Goal: Task Accomplishment & Management: Manage account settings

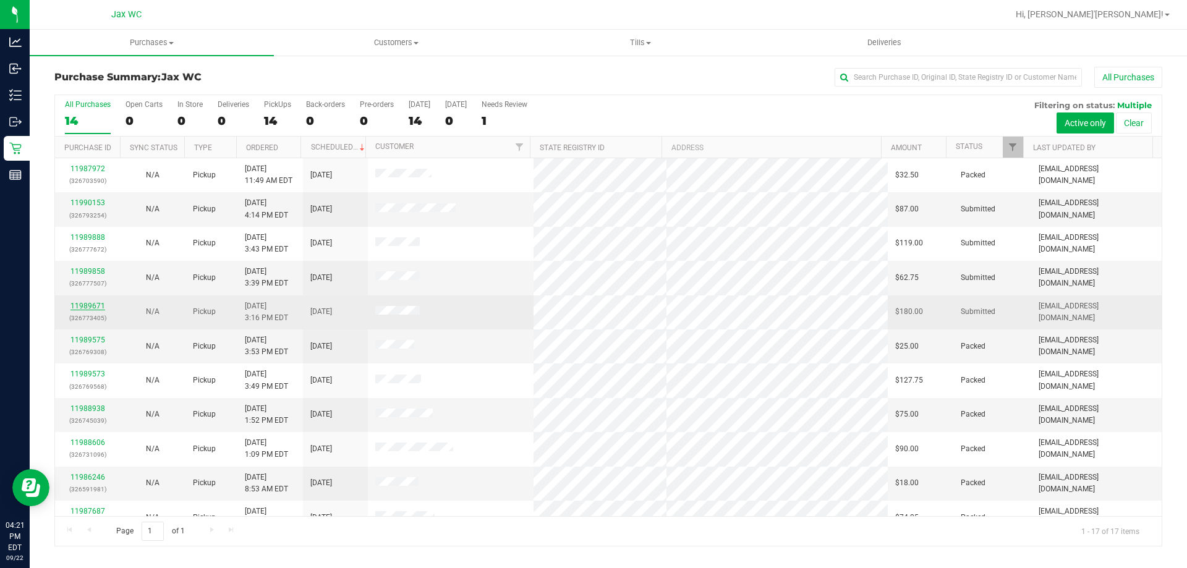
click at [92, 307] on link "11989671" at bounding box center [87, 306] width 35 height 9
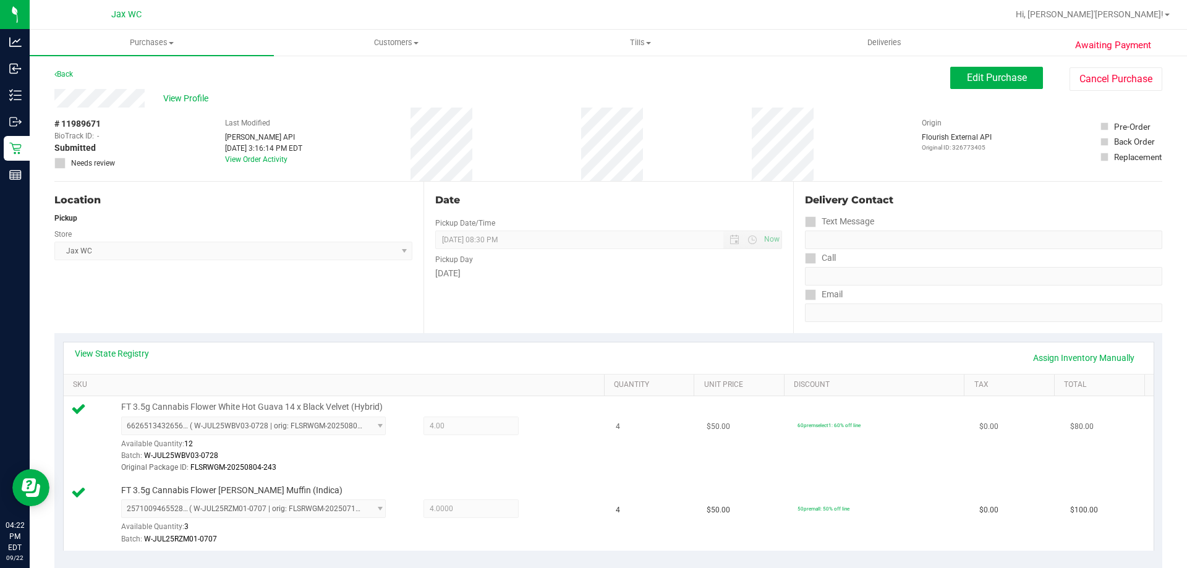
scroll to position [247, 0]
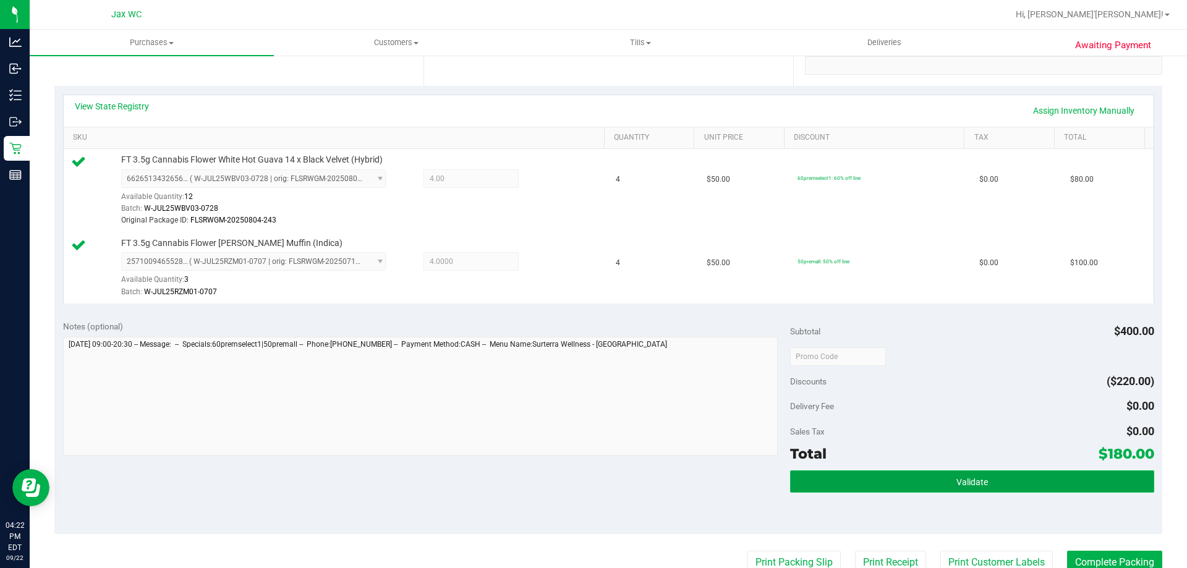
drag, startPoint x: 961, startPoint y: 474, endPoint x: 947, endPoint y: 469, distance: 14.7
click at [961, 472] on button "Validate" at bounding box center [972, 482] width 364 height 22
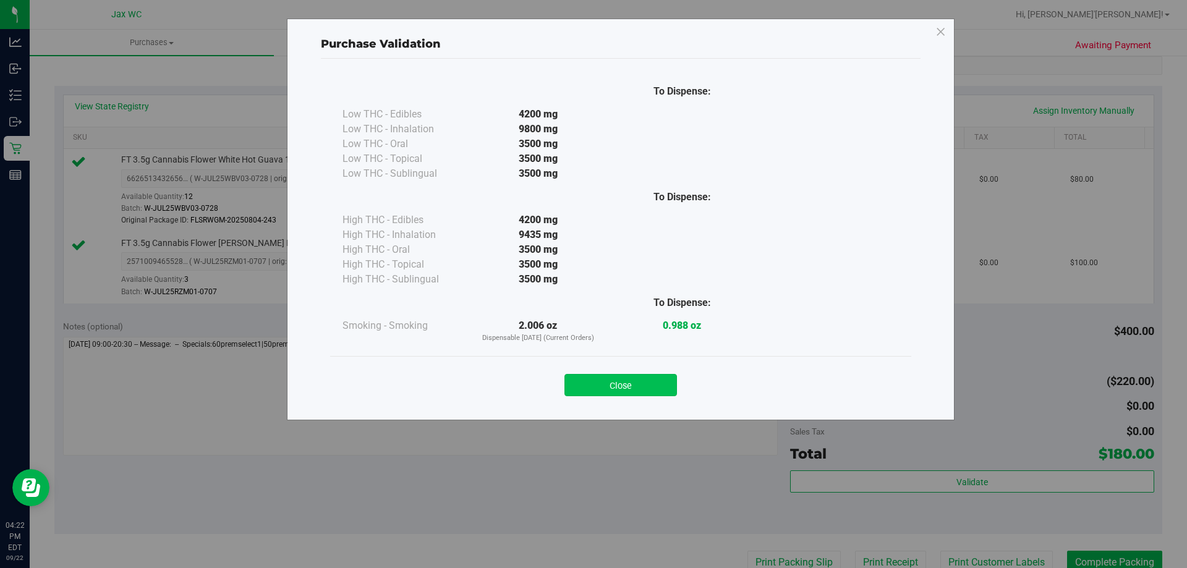
click at [596, 389] on button "Close" at bounding box center [621, 385] width 113 height 22
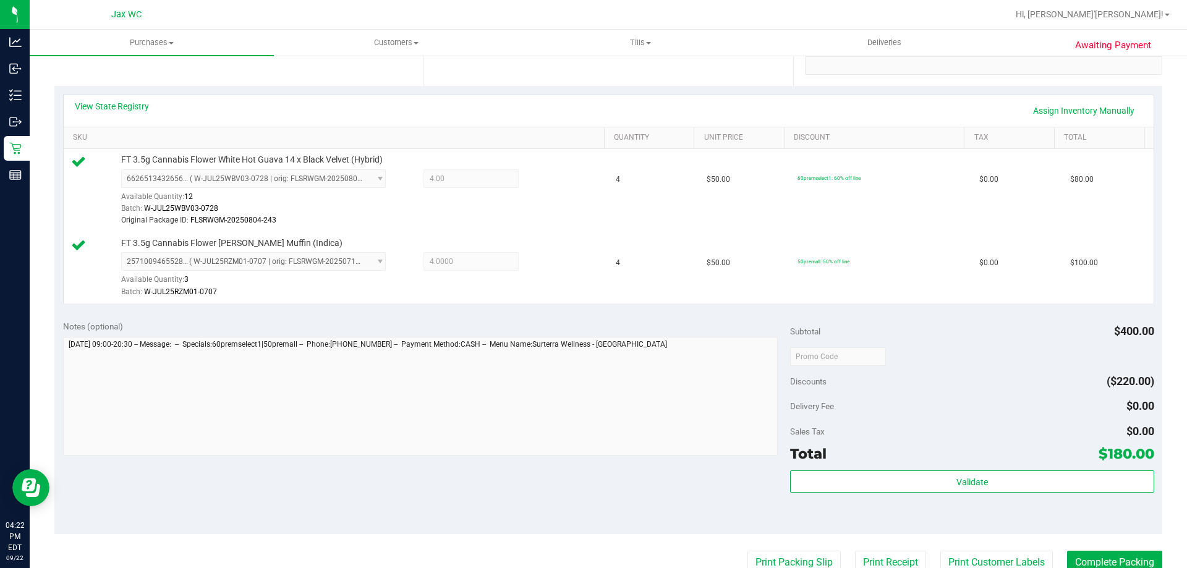
scroll to position [495, 0]
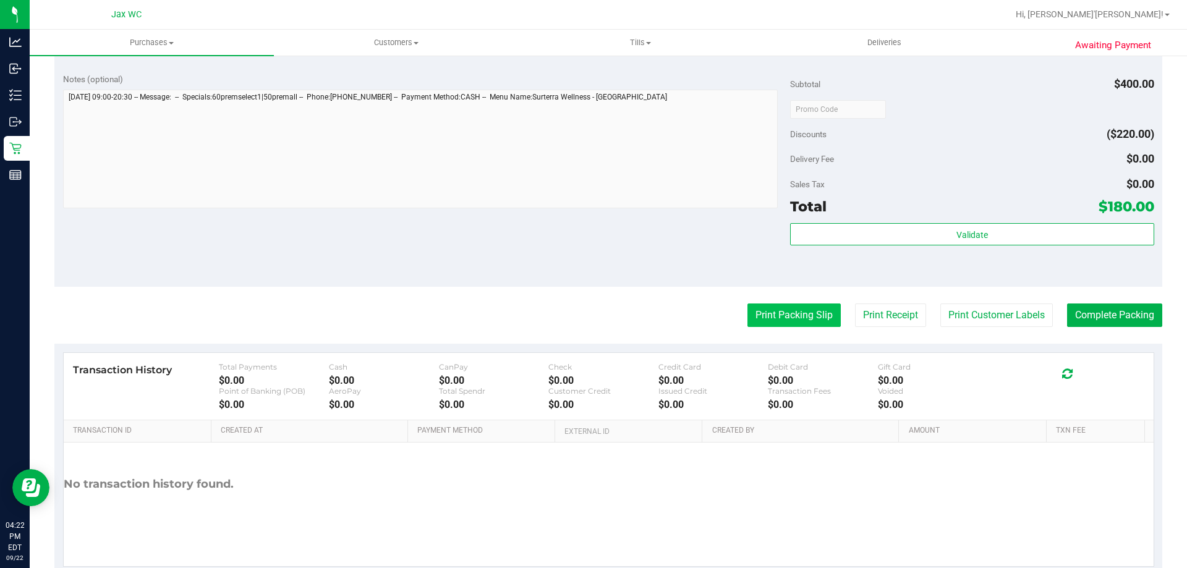
click at [764, 311] on button "Print Packing Slip" at bounding box center [794, 315] width 93 height 23
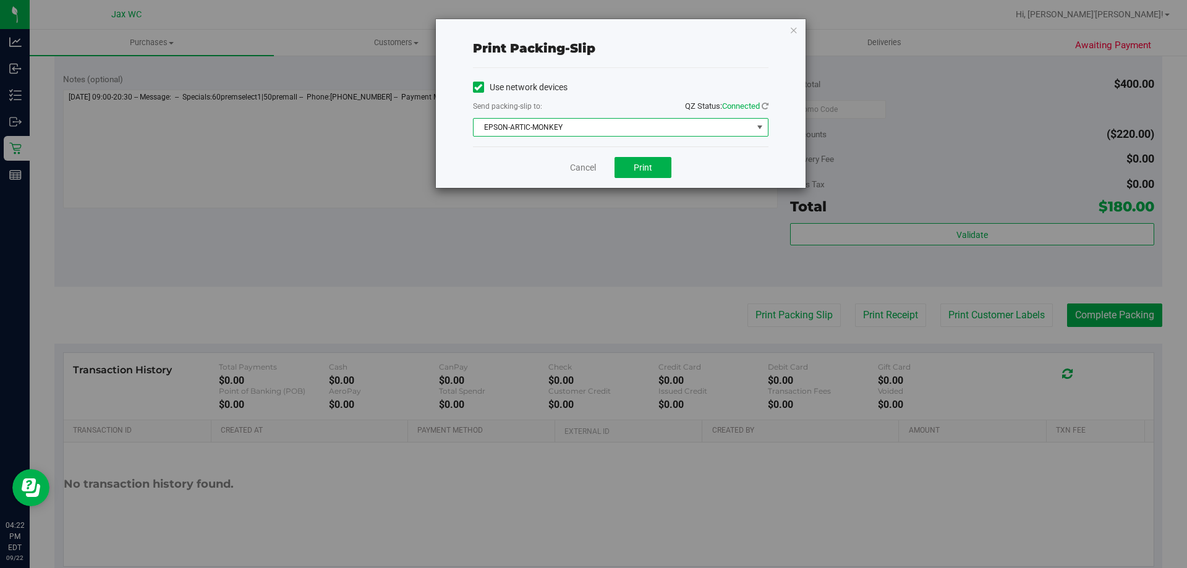
click at [633, 132] on span "EPSON-ARTIC-MONKEY" at bounding box center [613, 127] width 279 height 17
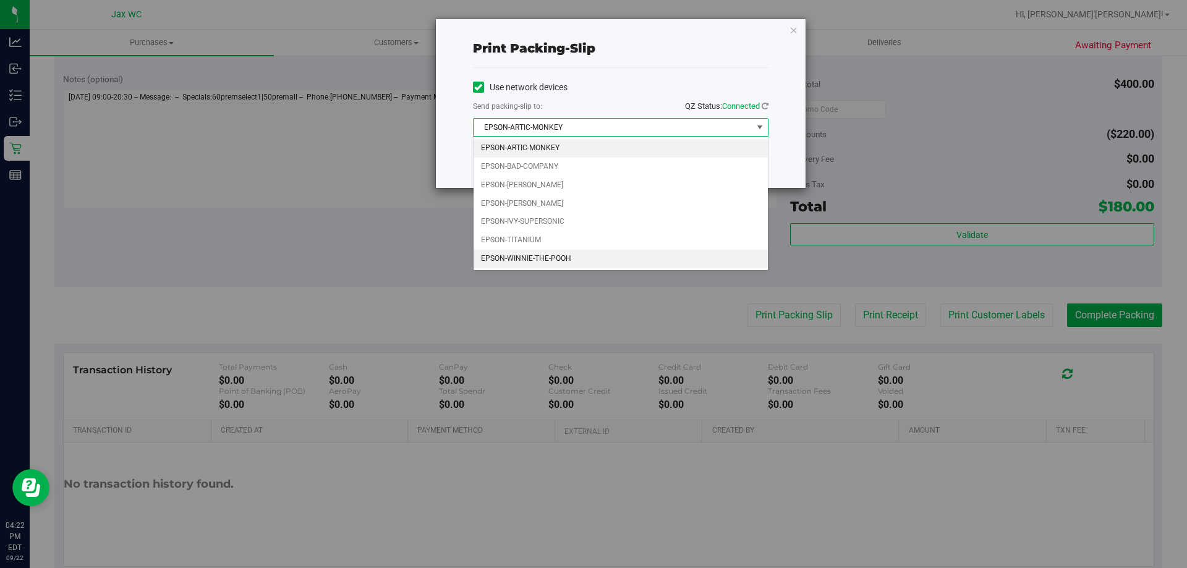
click at [578, 253] on li "EPSON-WINNIE-THE-POOH" at bounding box center [621, 259] width 294 height 19
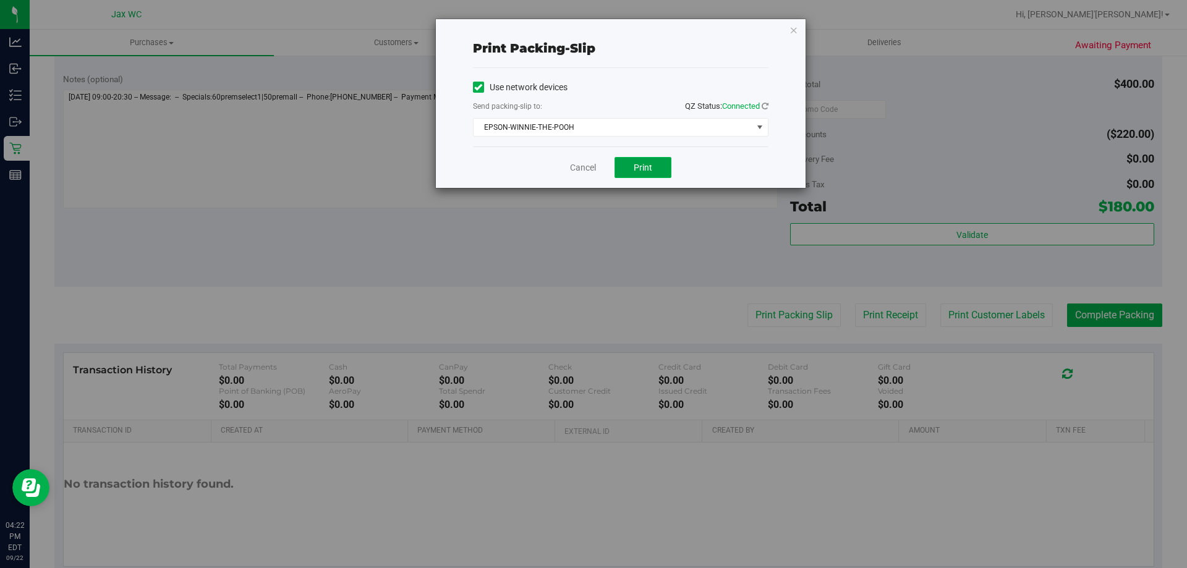
click at [641, 165] on span "Print" at bounding box center [643, 168] width 19 height 10
click at [579, 163] on link "Cancel" at bounding box center [583, 167] width 26 height 13
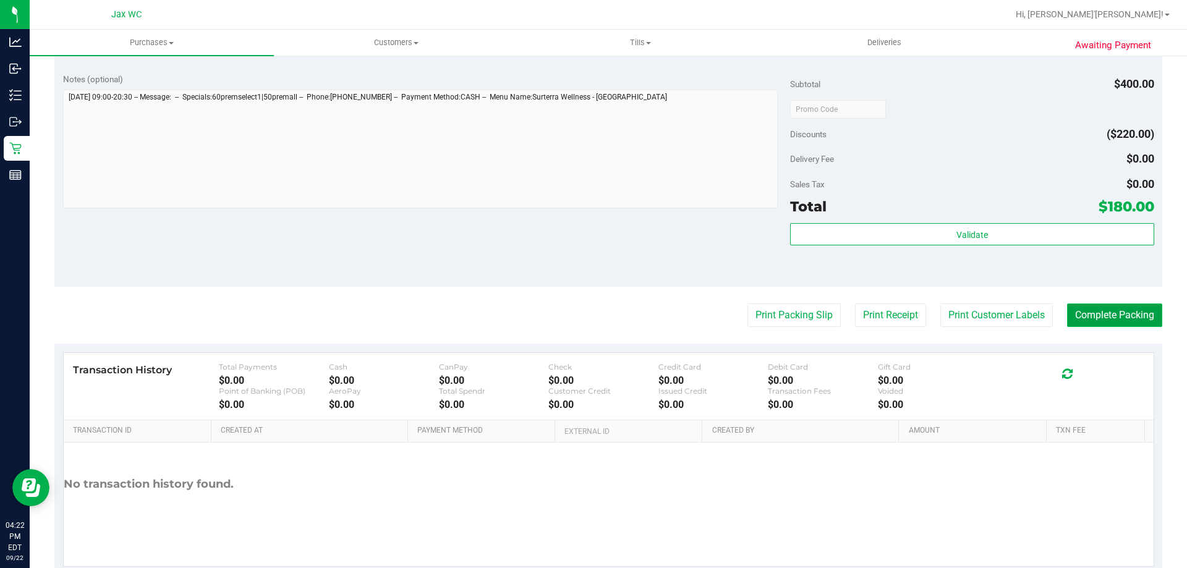
click at [1123, 317] on button "Complete Packing" at bounding box center [1114, 315] width 95 height 23
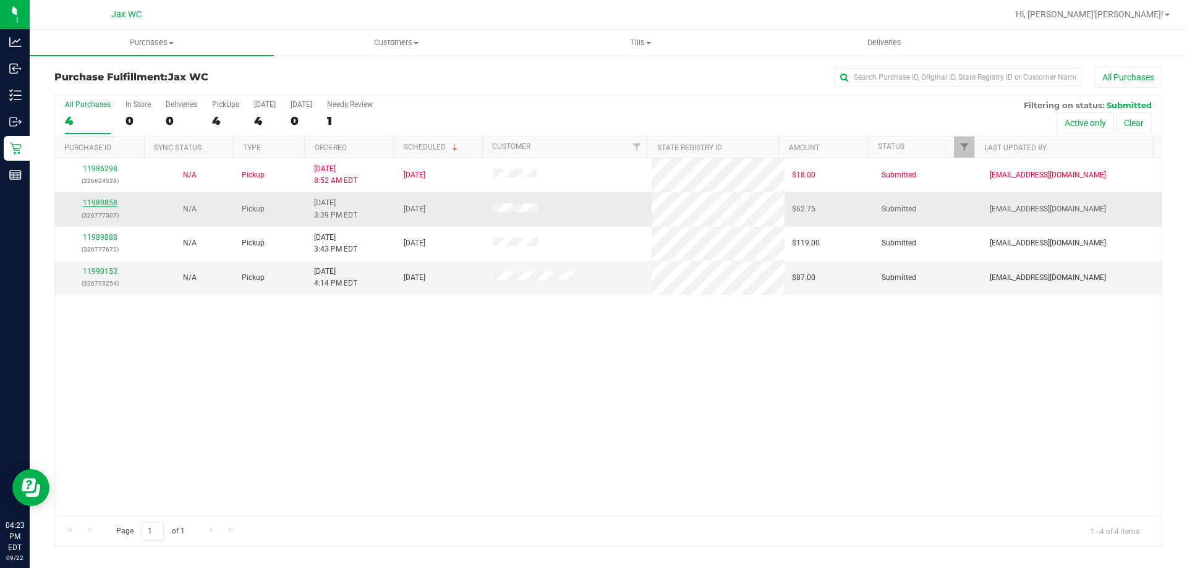
click at [102, 202] on link "11989858" at bounding box center [100, 202] width 35 height 9
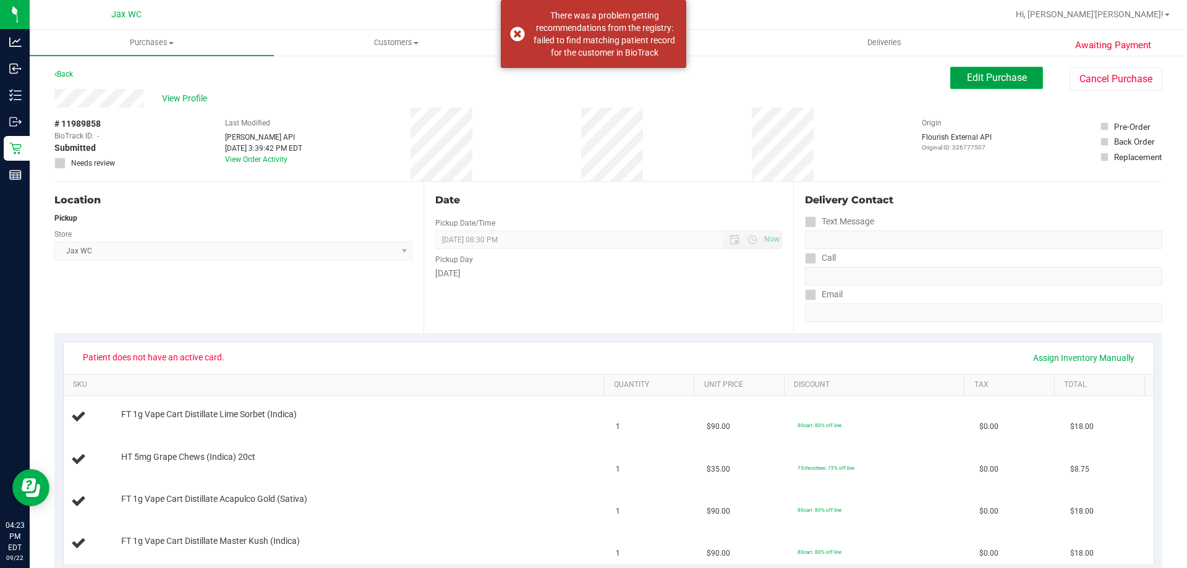
click at [967, 81] on span "Edit Purchase" at bounding box center [997, 78] width 60 height 12
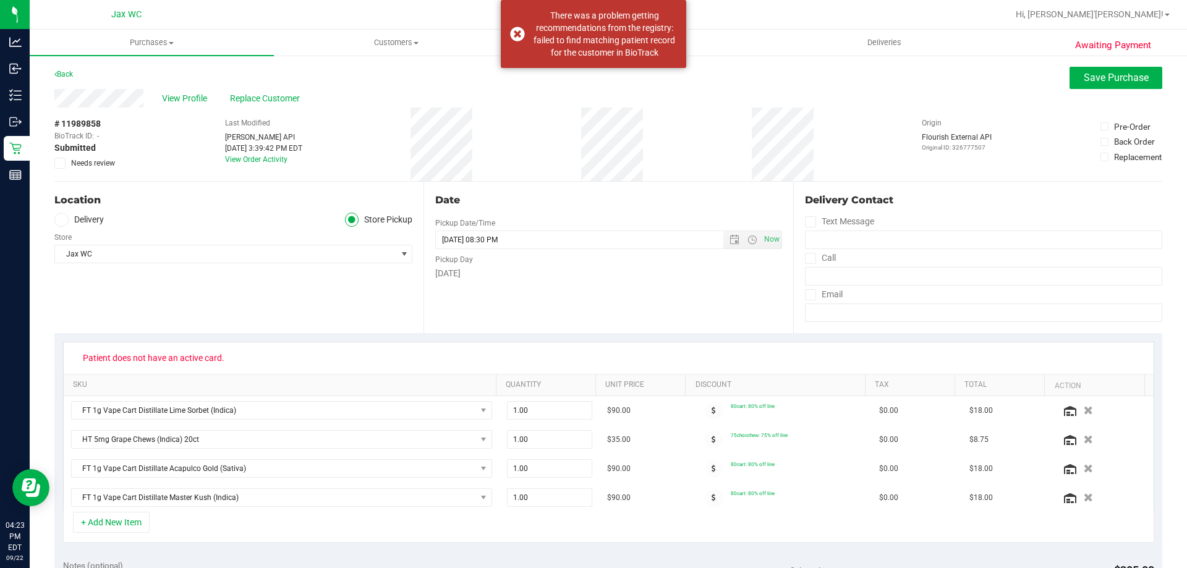
click at [95, 161] on span "Needs review" at bounding box center [93, 163] width 44 height 11
click at [0, 0] on input "Needs review" at bounding box center [0, 0] width 0 height 0
click at [185, 95] on span "View Profile" at bounding box center [186, 98] width 49 height 13
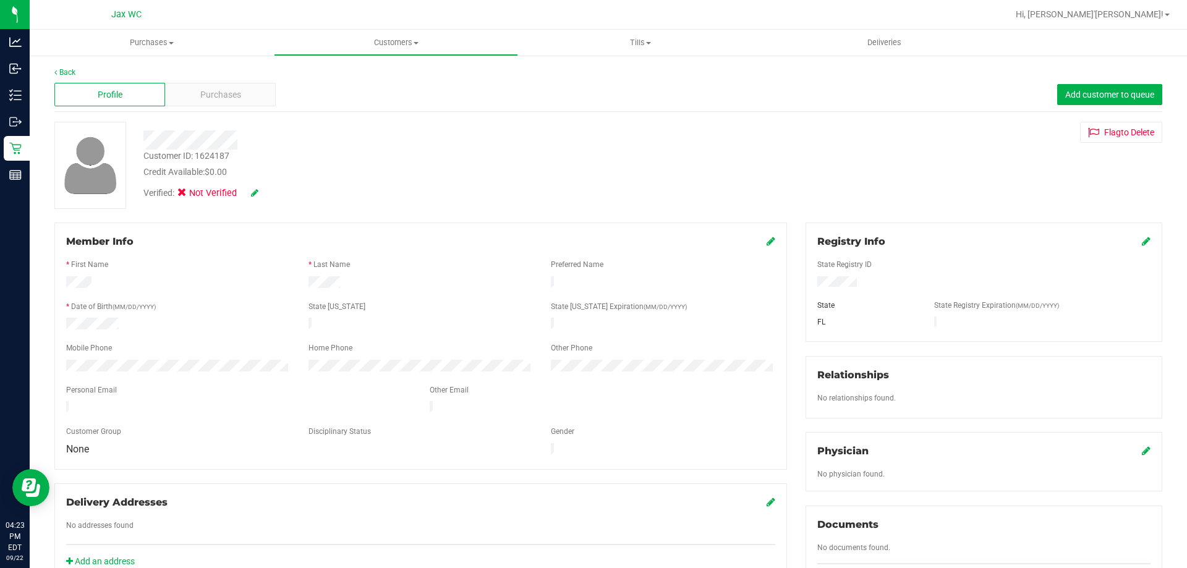
click at [203, 154] on div "Customer ID: 1624187" at bounding box center [186, 156] width 86 height 13
click at [904, 281] on div at bounding box center [984, 283] width 352 height 14
click at [1142, 241] on icon at bounding box center [1146, 241] width 9 height 10
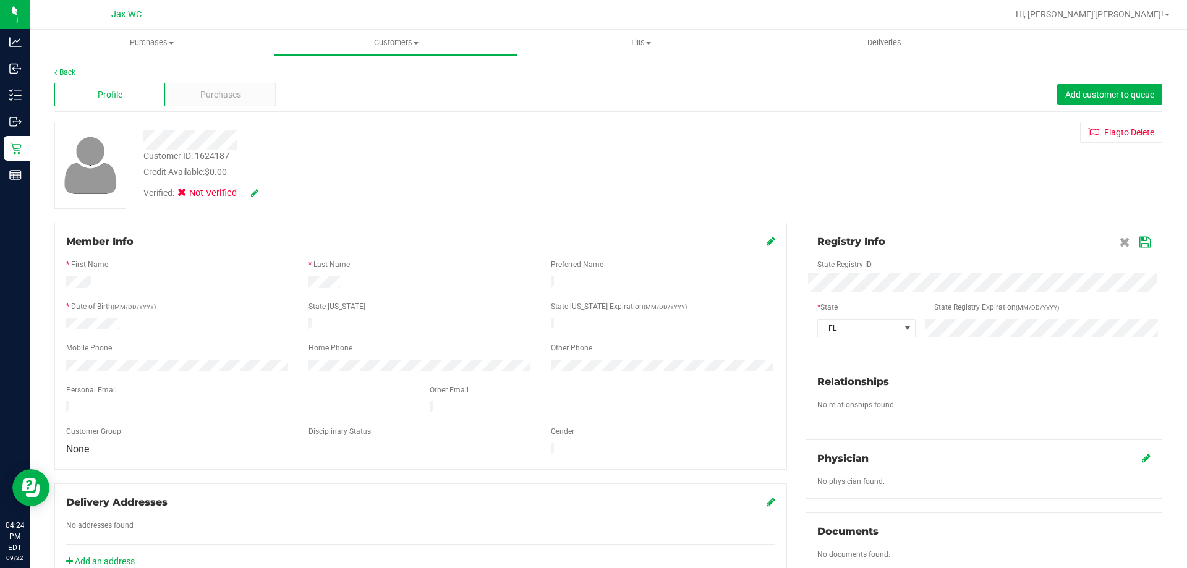
click at [1140, 240] on icon at bounding box center [1145, 242] width 11 height 10
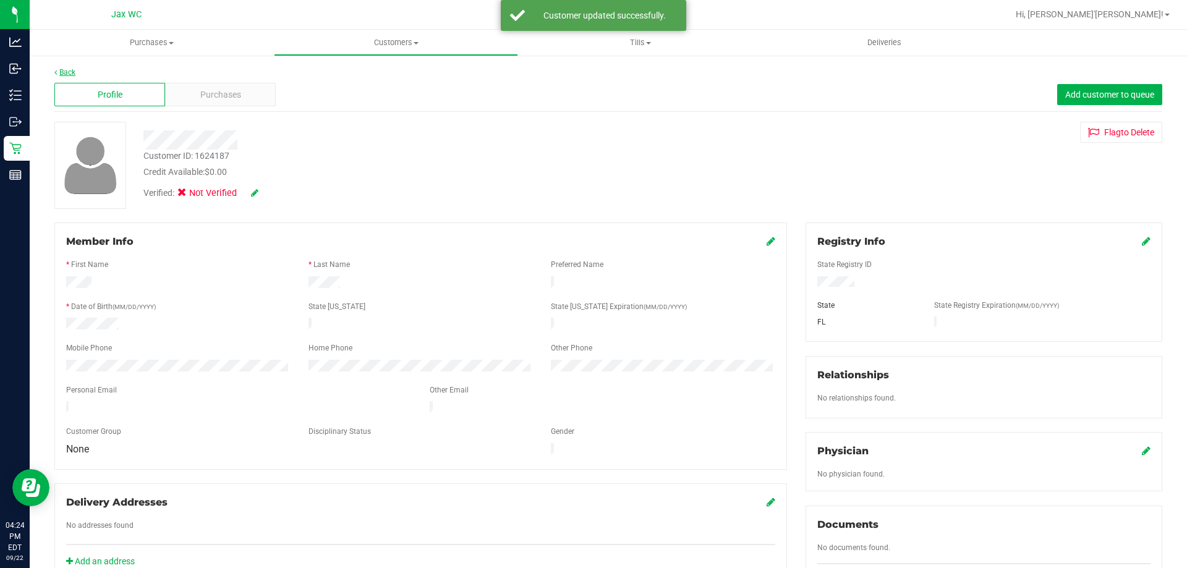
click at [61, 69] on link "Back" at bounding box center [64, 72] width 21 height 9
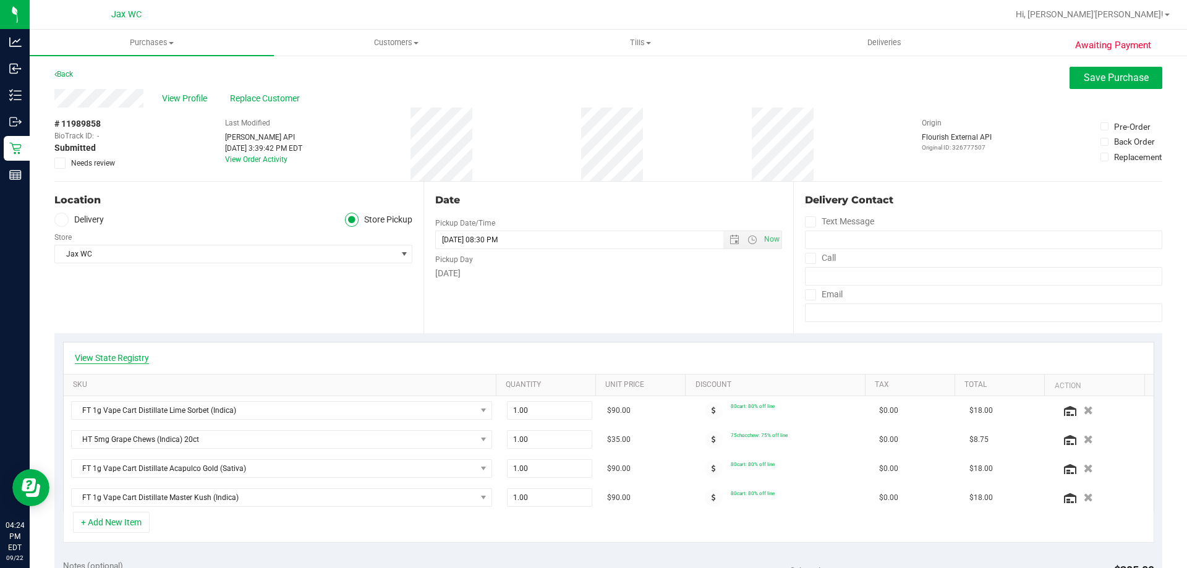
click at [104, 359] on link "View State Registry" at bounding box center [112, 358] width 74 height 12
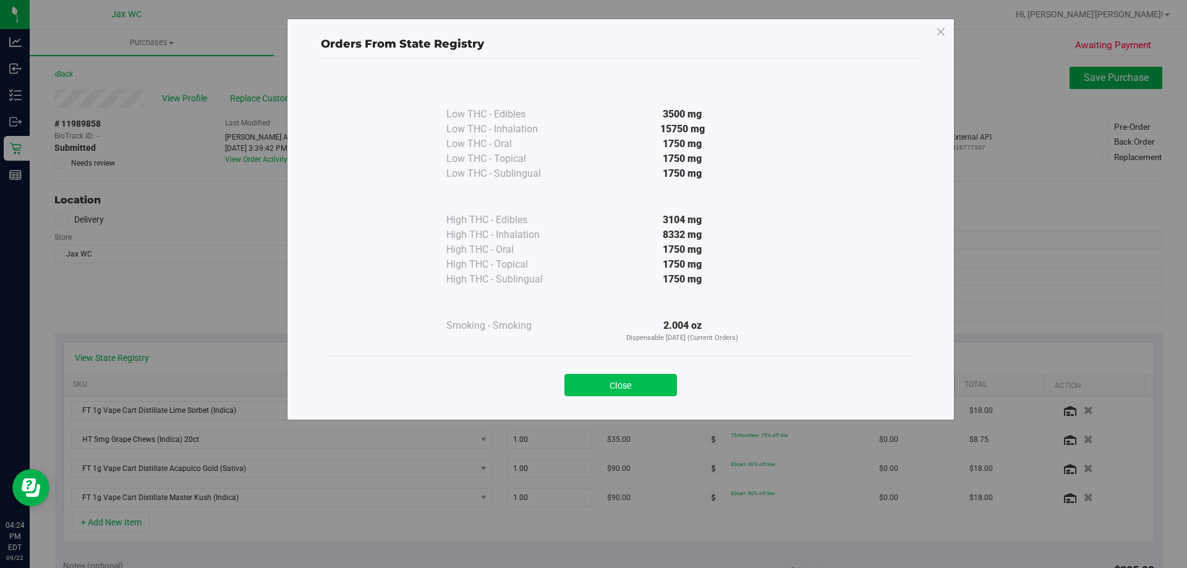
click at [641, 388] on button "Close" at bounding box center [621, 385] width 113 height 22
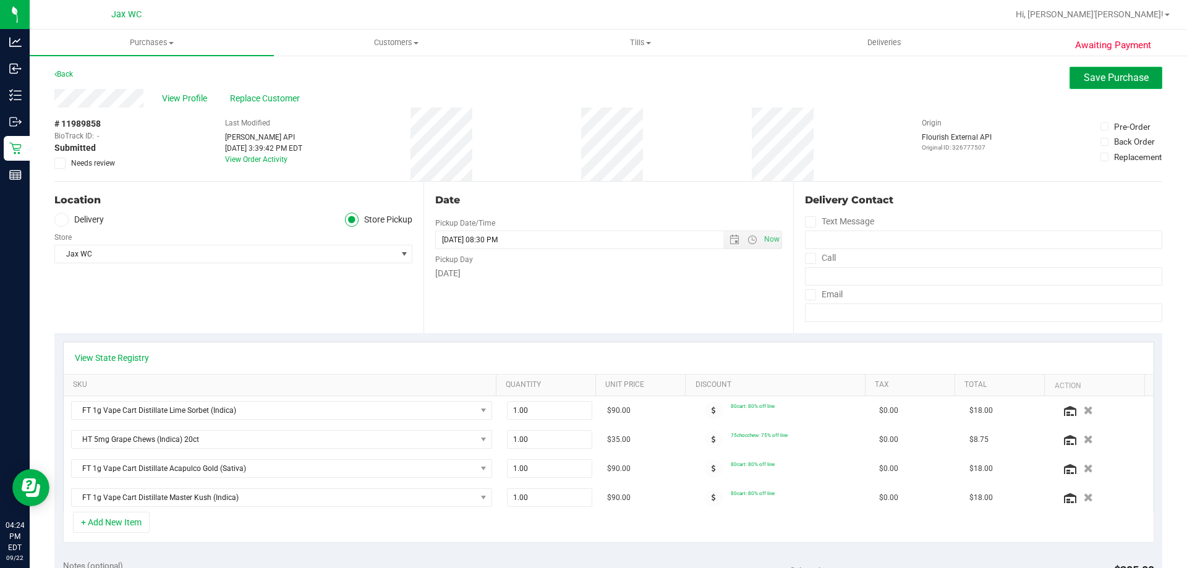
click at [1112, 75] on span "Save Purchase" at bounding box center [1116, 78] width 65 height 12
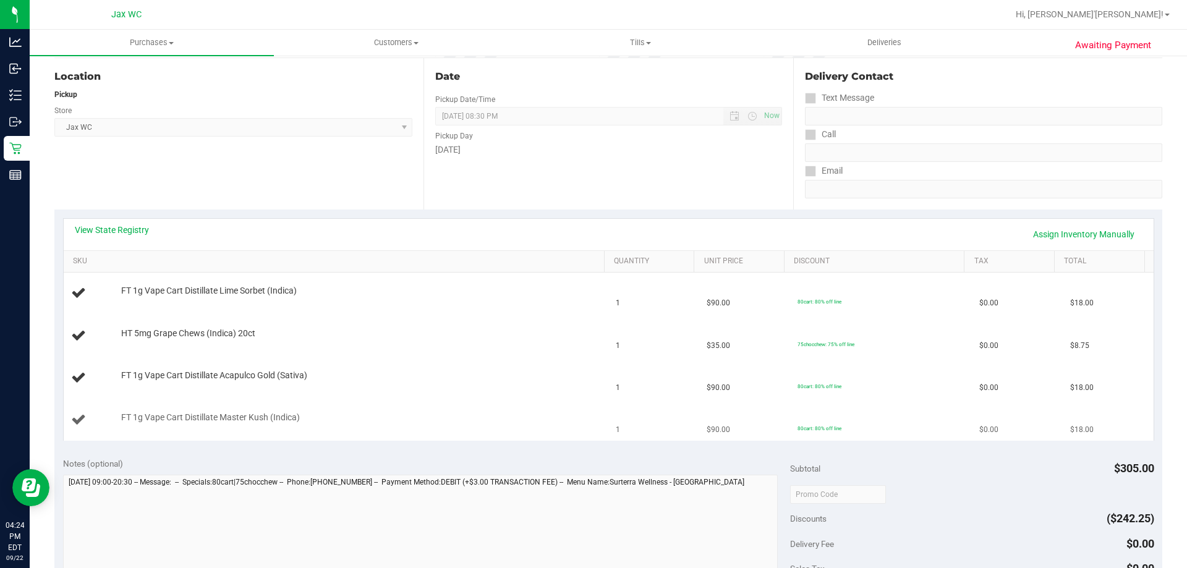
scroll to position [371, 0]
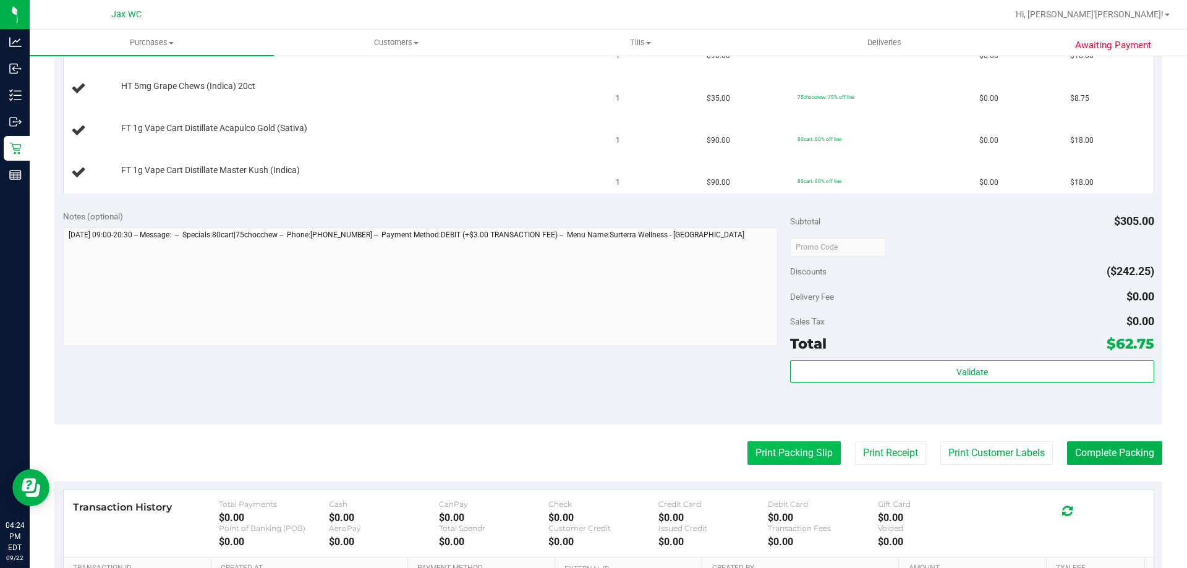
click at [773, 461] on button "Print Packing Slip" at bounding box center [794, 452] width 93 height 23
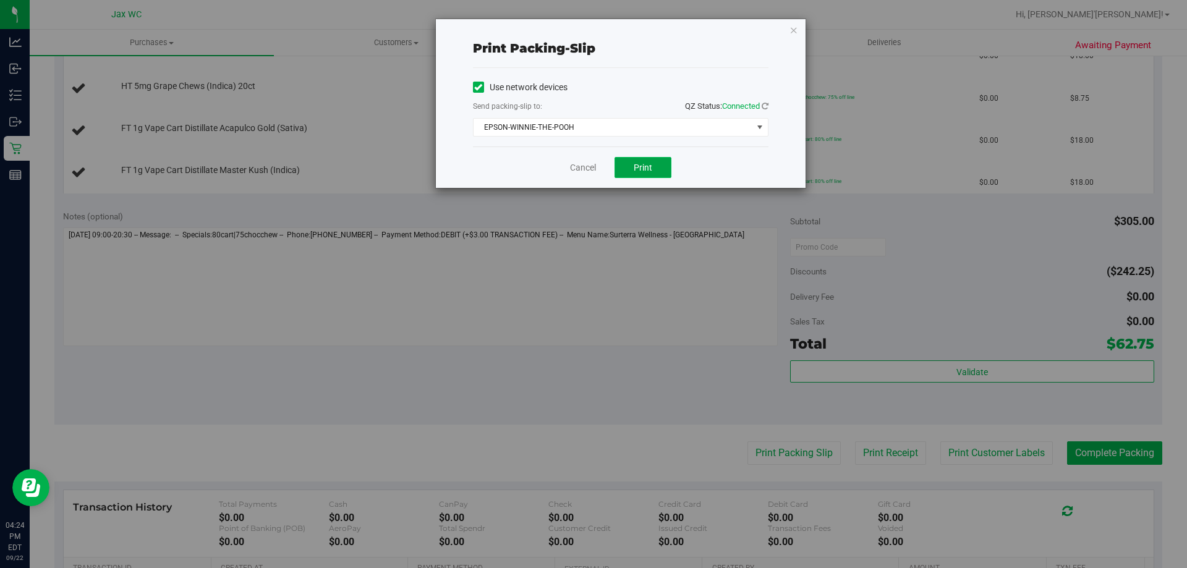
click at [642, 161] on button "Print" at bounding box center [643, 167] width 57 height 21
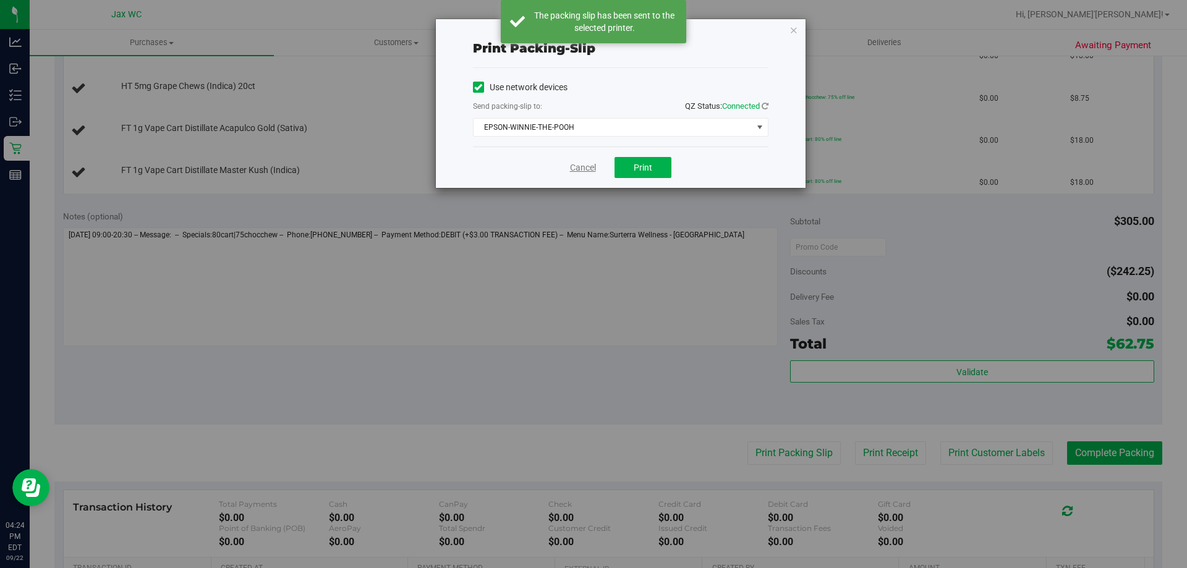
click at [582, 168] on link "Cancel" at bounding box center [583, 167] width 26 height 13
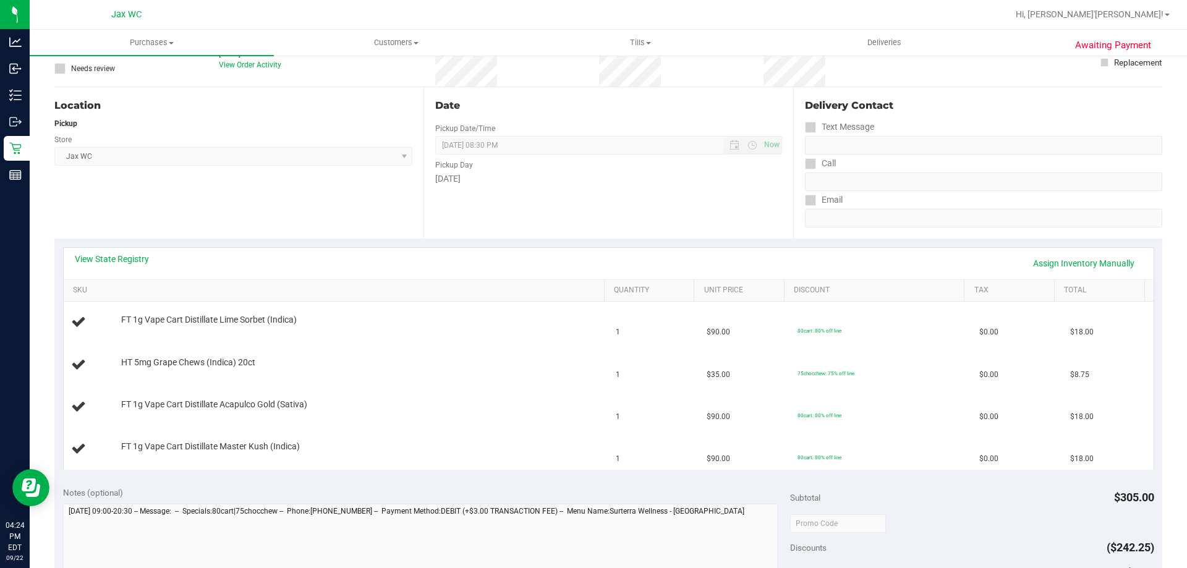
scroll to position [124, 0]
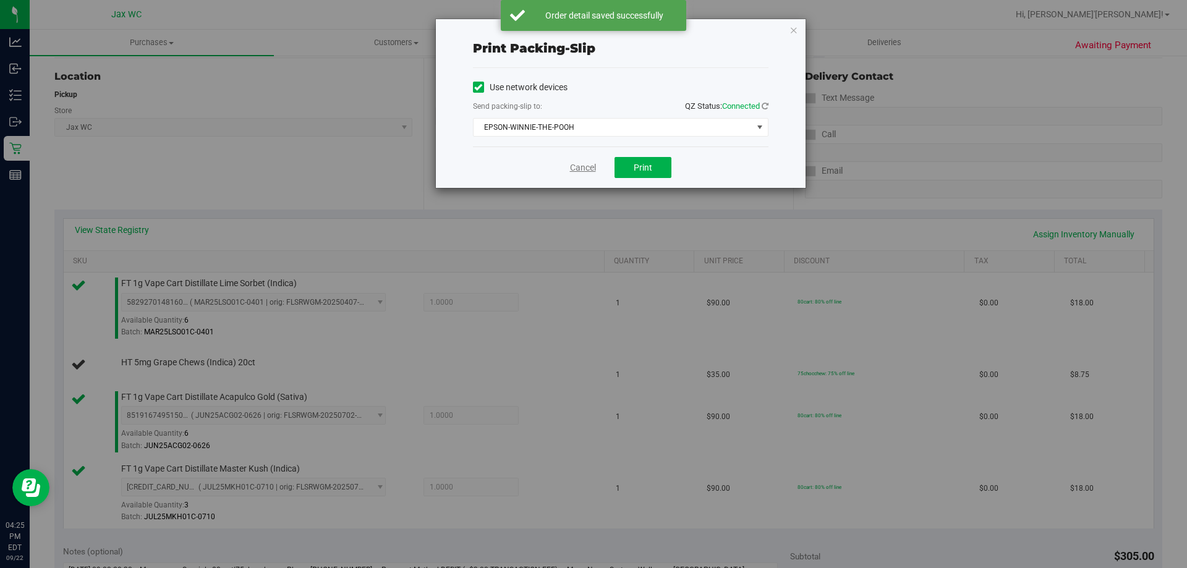
click at [579, 163] on link "Cancel" at bounding box center [583, 167] width 26 height 13
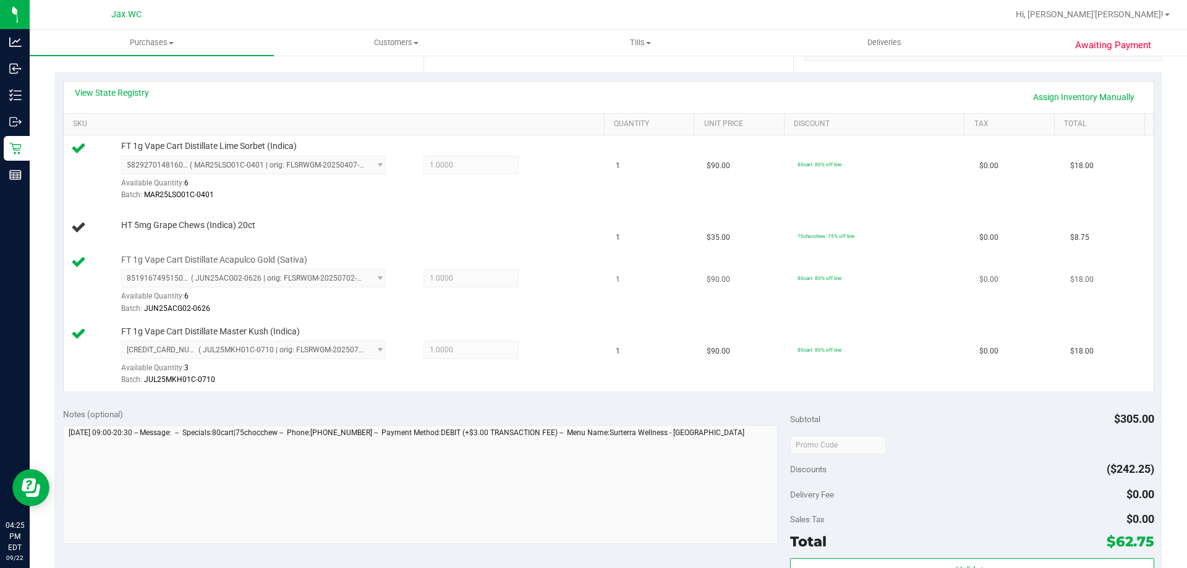
scroll to position [118, 0]
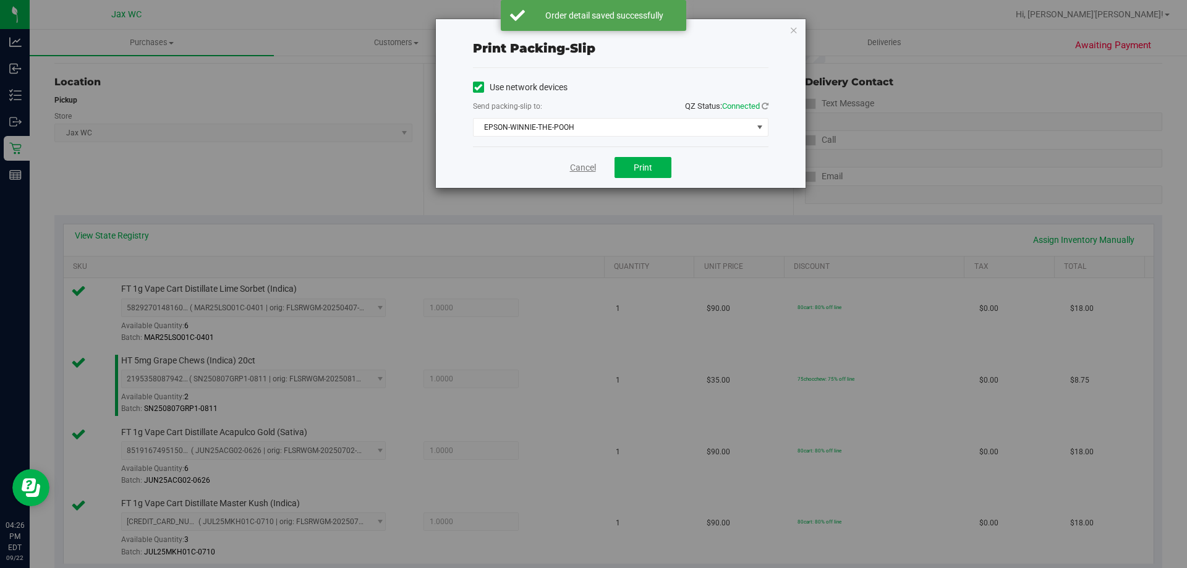
click at [587, 163] on link "Cancel" at bounding box center [583, 167] width 26 height 13
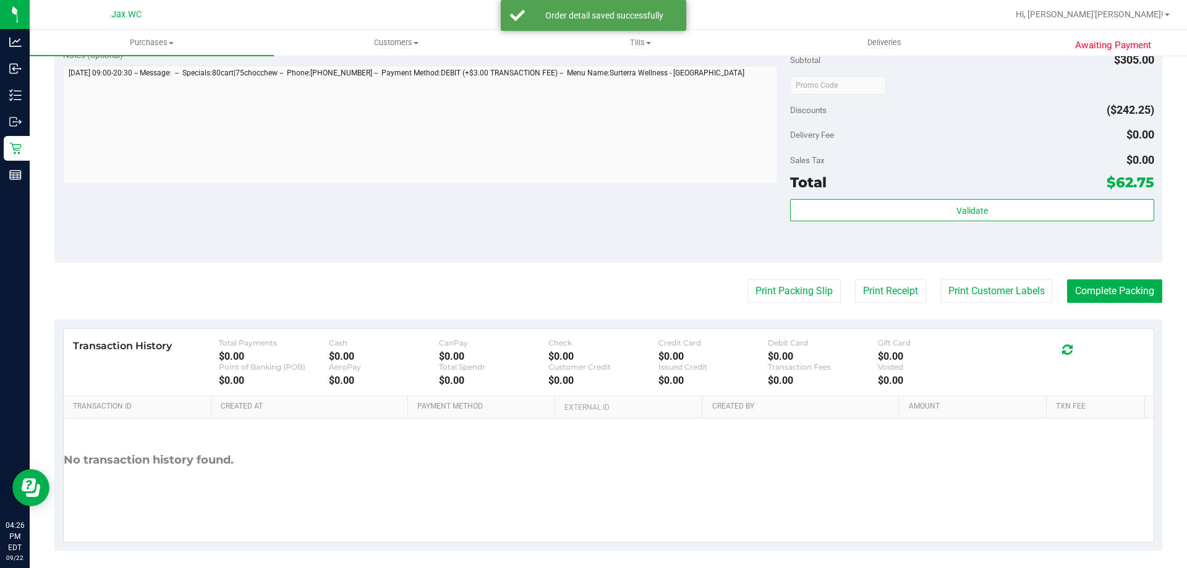
scroll to position [657, 0]
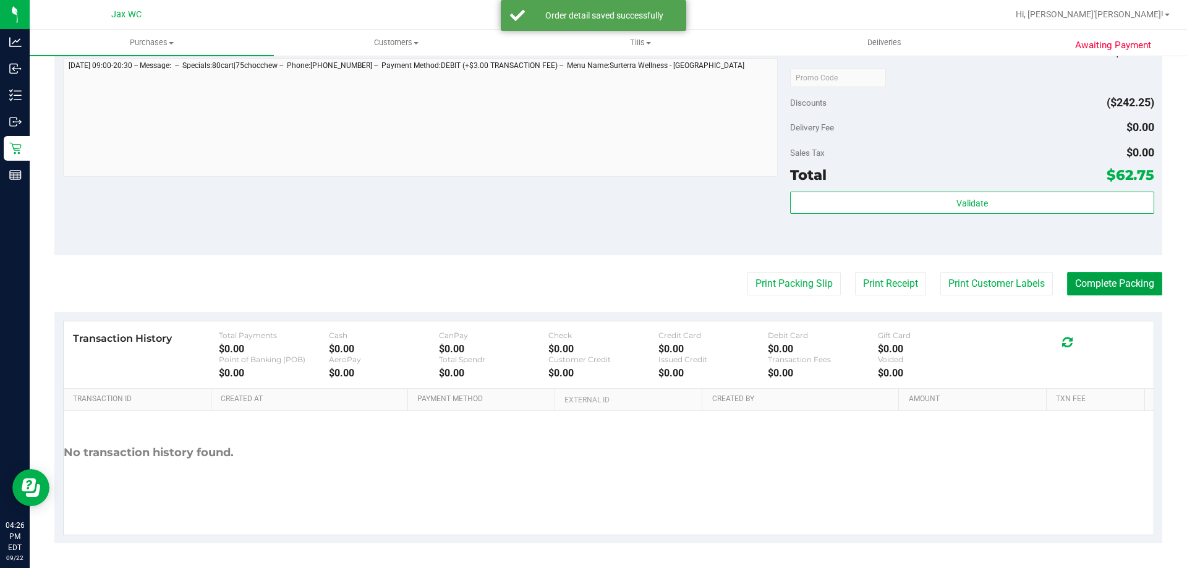
click at [1104, 279] on button "Complete Packing" at bounding box center [1114, 283] width 95 height 23
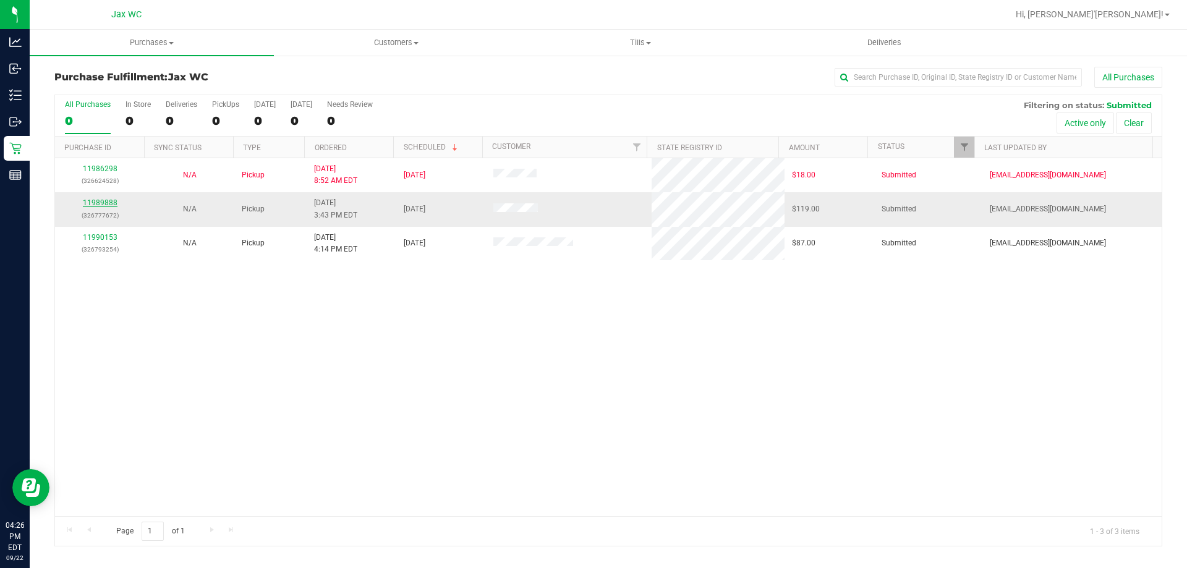
click at [90, 202] on link "11989888" at bounding box center [100, 202] width 35 height 9
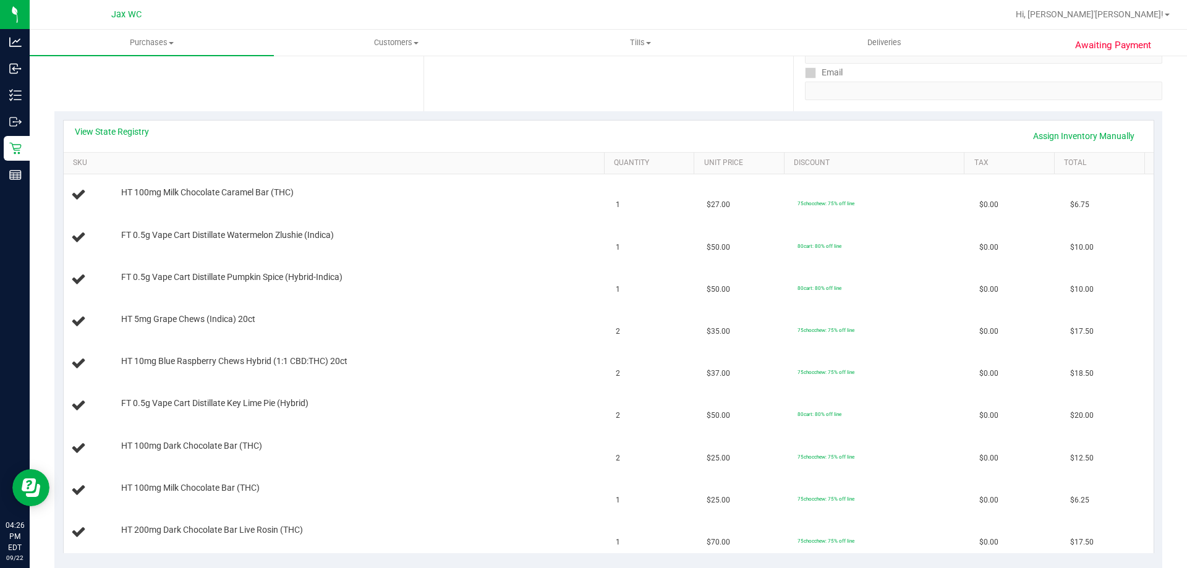
scroll to position [247, 0]
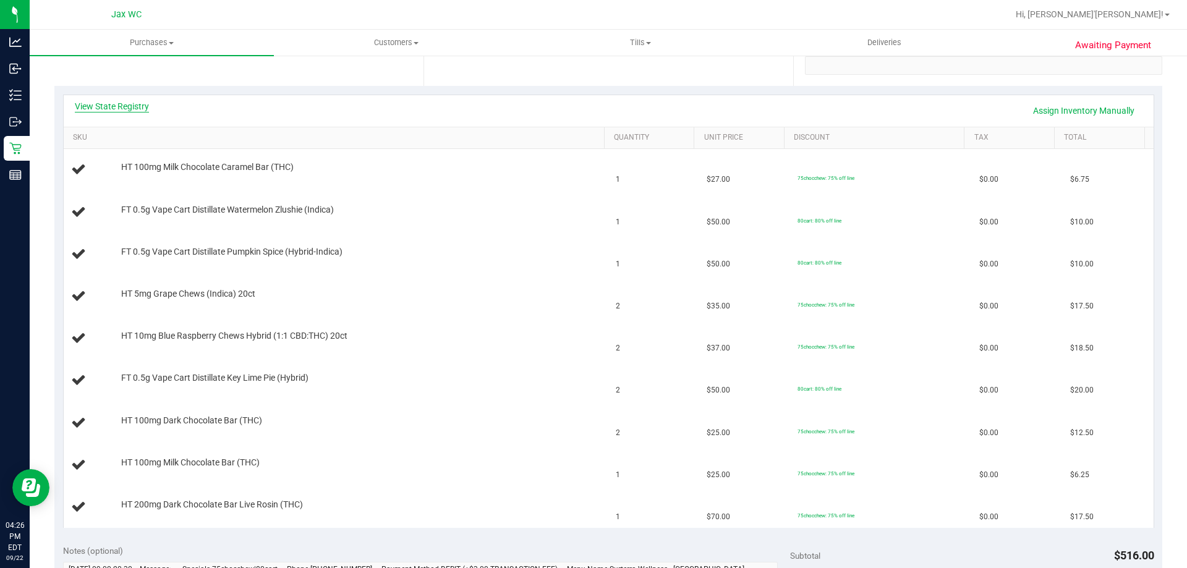
click at [130, 106] on link "View State Registry" at bounding box center [112, 106] width 74 height 12
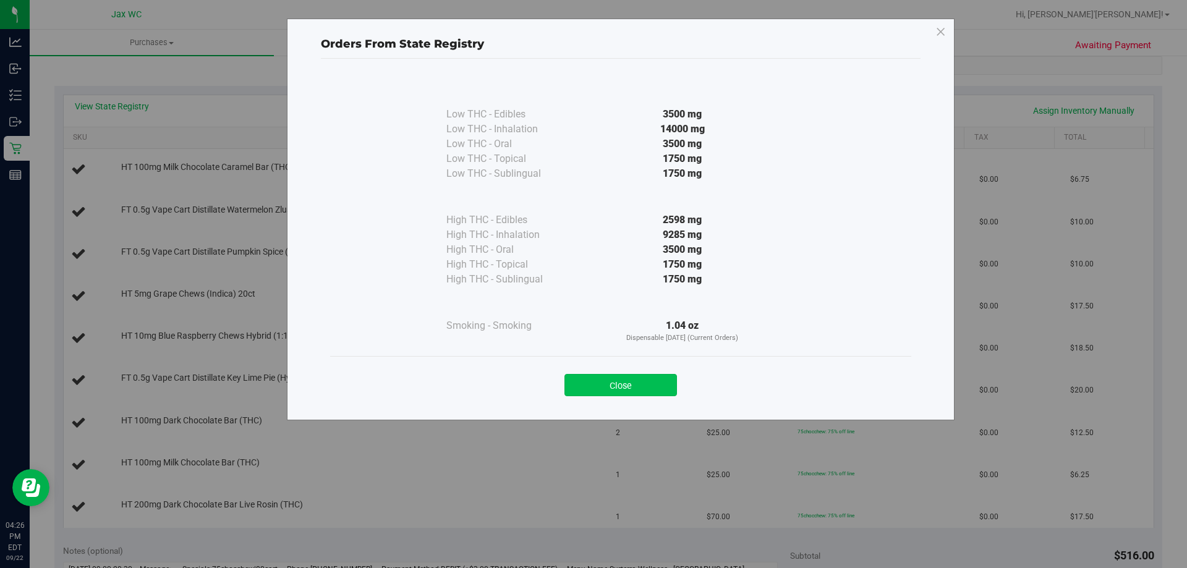
click at [639, 388] on button "Close" at bounding box center [621, 385] width 113 height 22
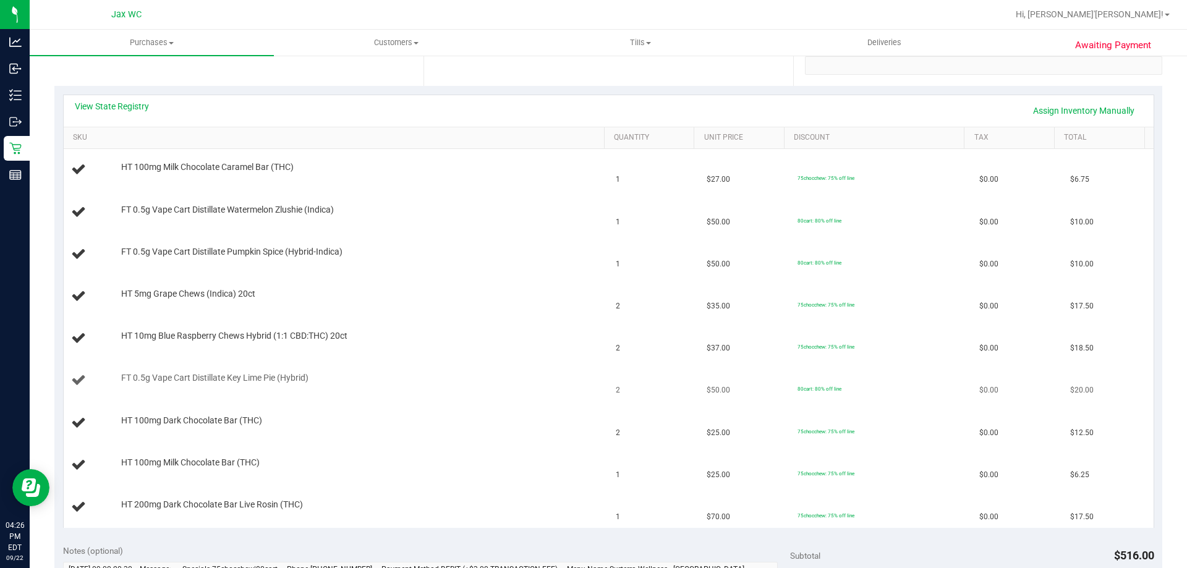
scroll to position [495, 0]
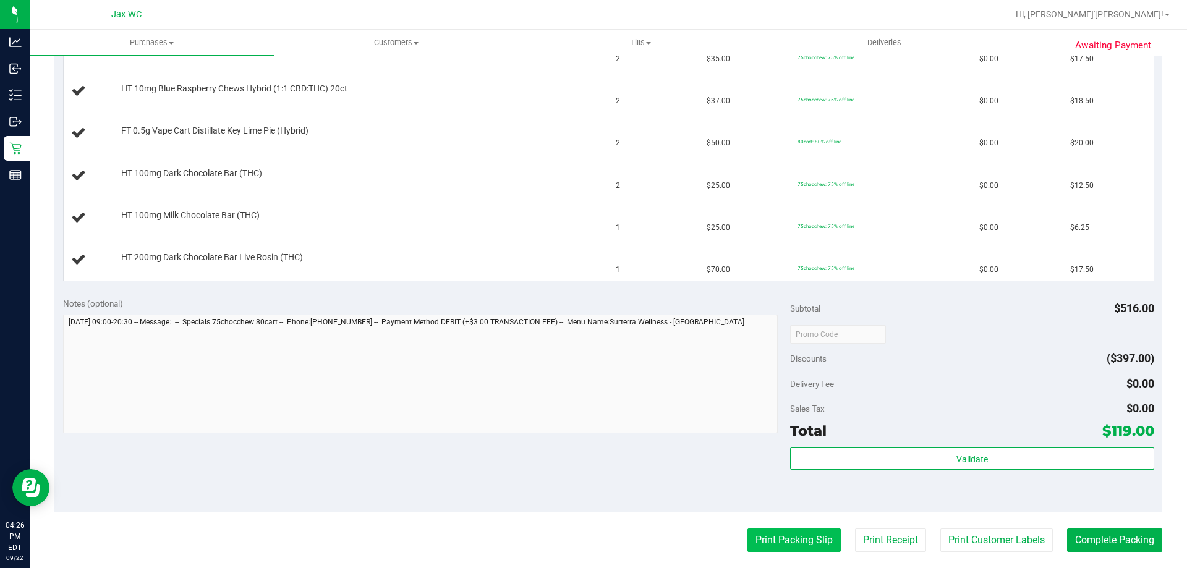
click at [788, 540] on button "Print Packing Slip" at bounding box center [794, 540] width 93 height 23
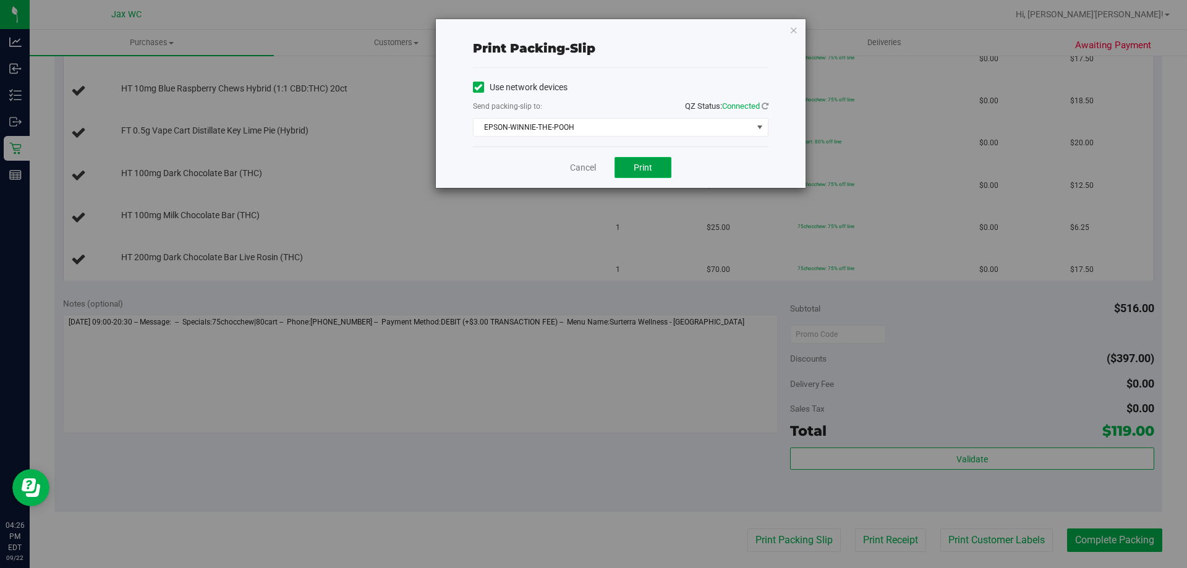
click at [646, 169] on span "Print" at bounding box center [643, 168] width 19 height 10
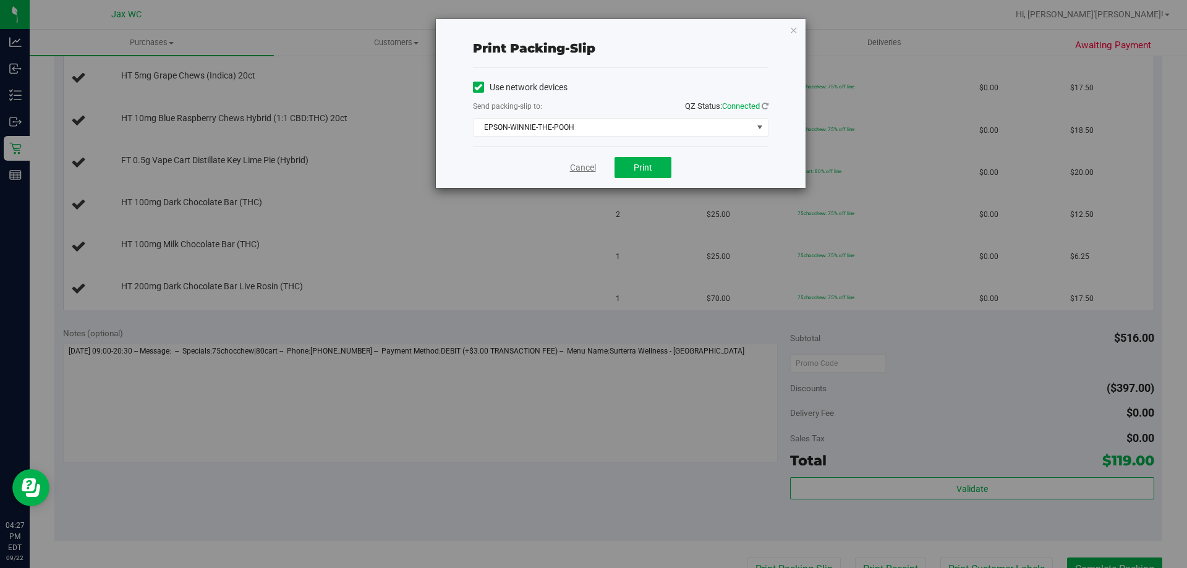
click at [589, 173] on link "Cancel" at bounding box center [583, 167] width 26 height 13
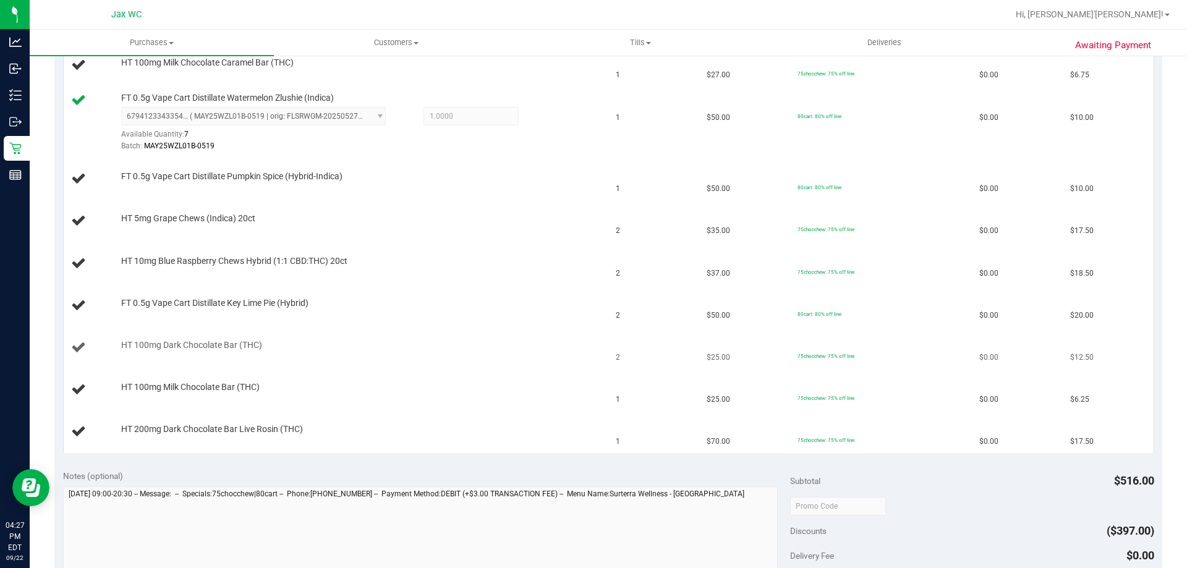
scroll to position [260, 0]
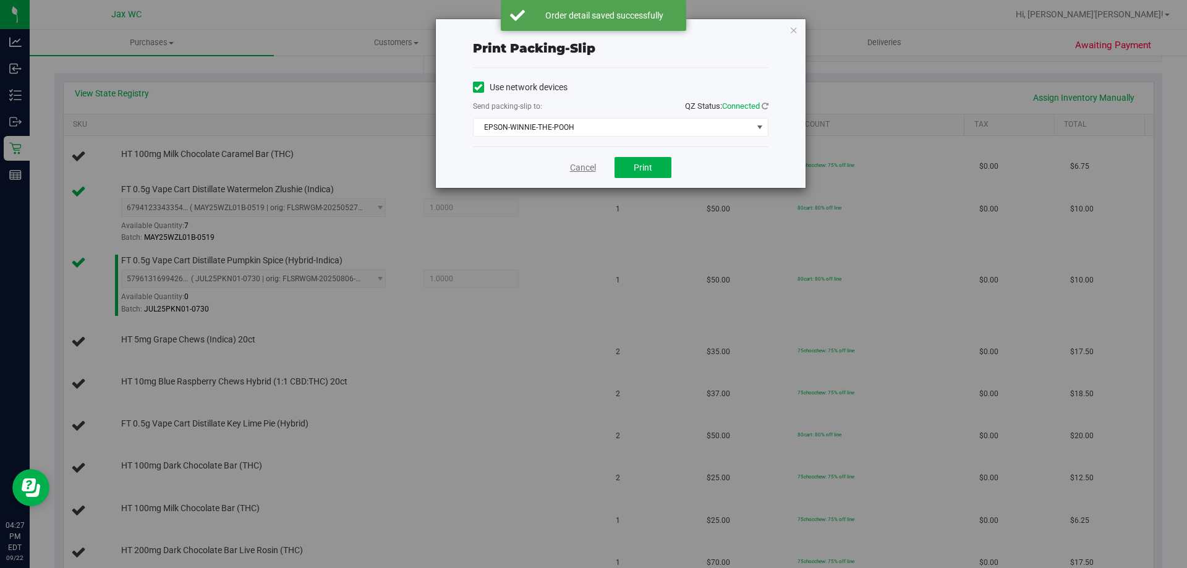
click at [580, 166] on link "Cancel" at bounding box center [583, 167] width 26 height 13
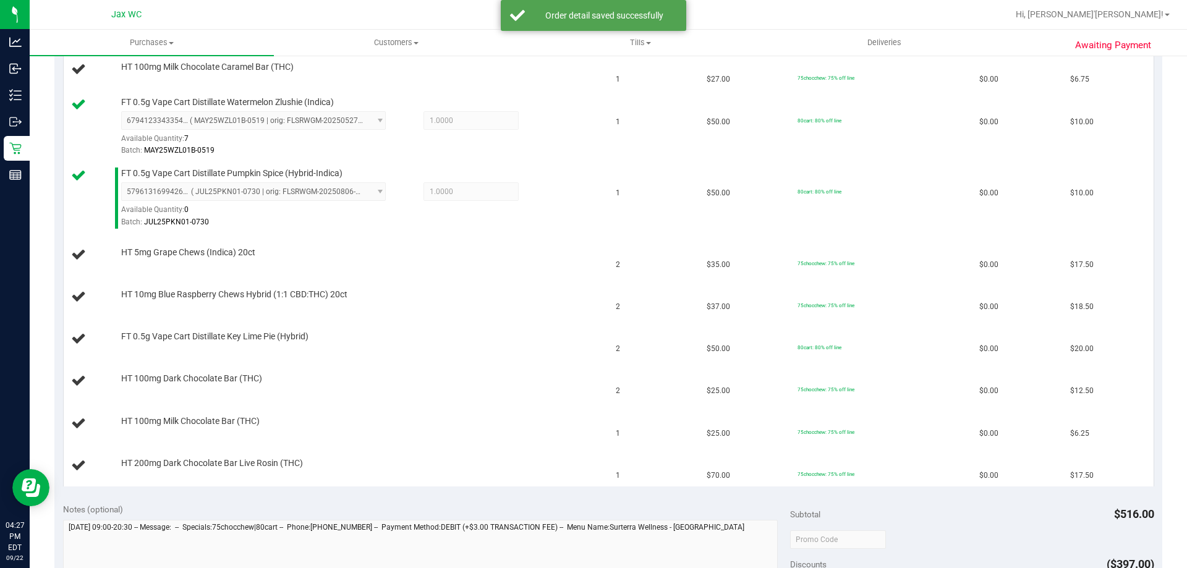
scroll to position [300, 0]
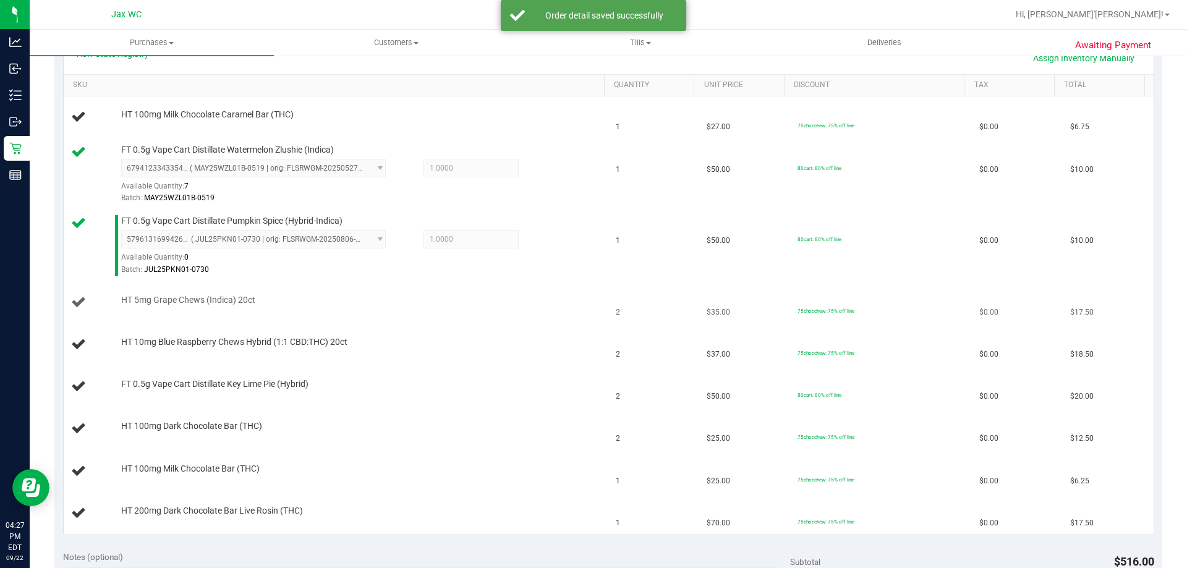
click at [468, 300] on div "HT 5mg Grape Chews (Indica) 20ct" at bounding box center [357, 300] width 484 height 12
click at [339, 83] on link "SKU" at bounding box center [336, 85] width 526 height 10
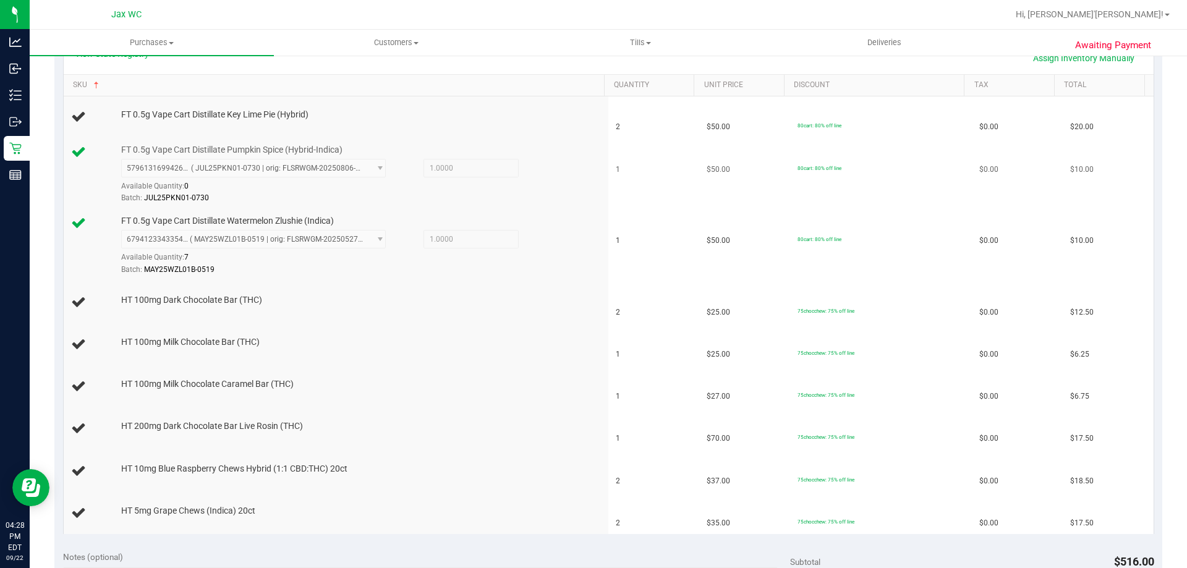
click at [540, 194] on div "Batch: JUL25PKN01-0730" at bounding box center [359, 198] width 477 height 12
click at [219, 86] on link "SKU" at bounding box center [336, 85] width 526 height 10
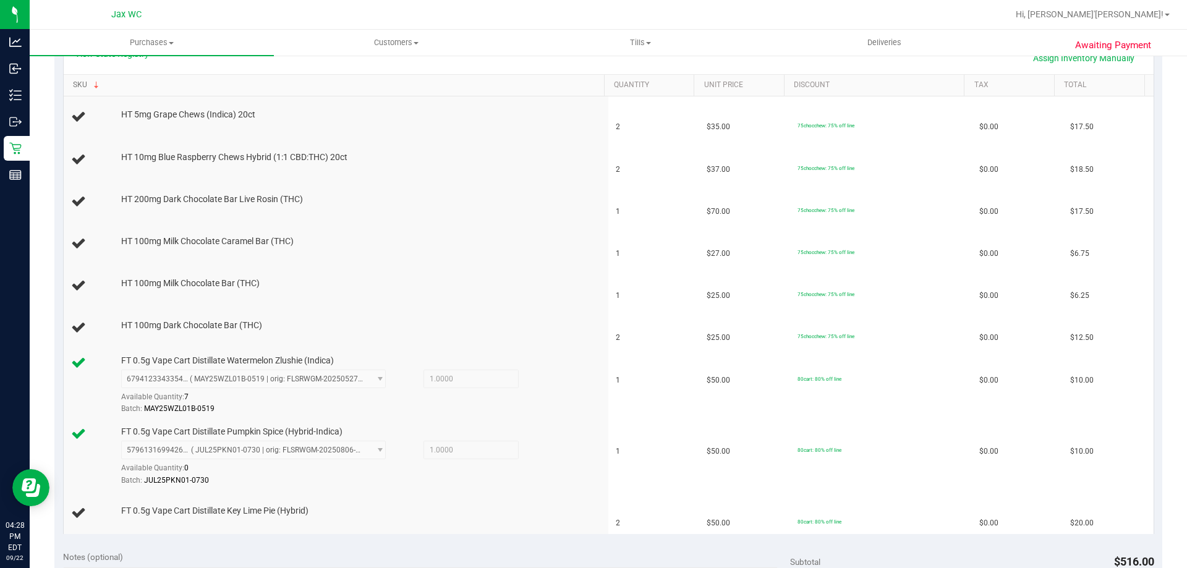
click at [253, 82] on link "SKU" at bounding box center [336, 85] width 526 height 10
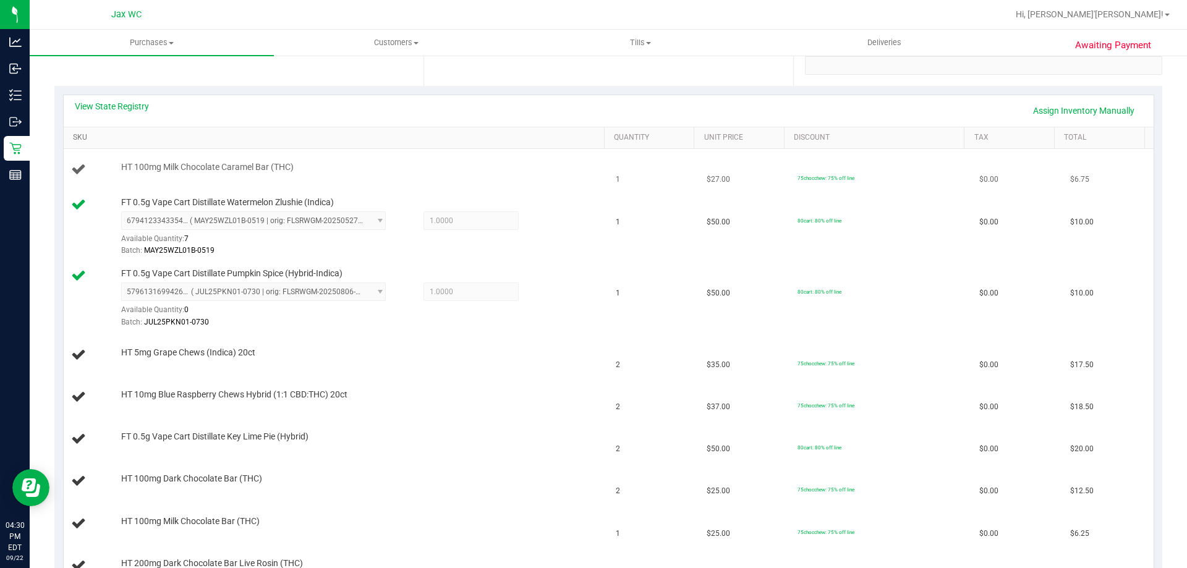
scroll to position [371, 0]
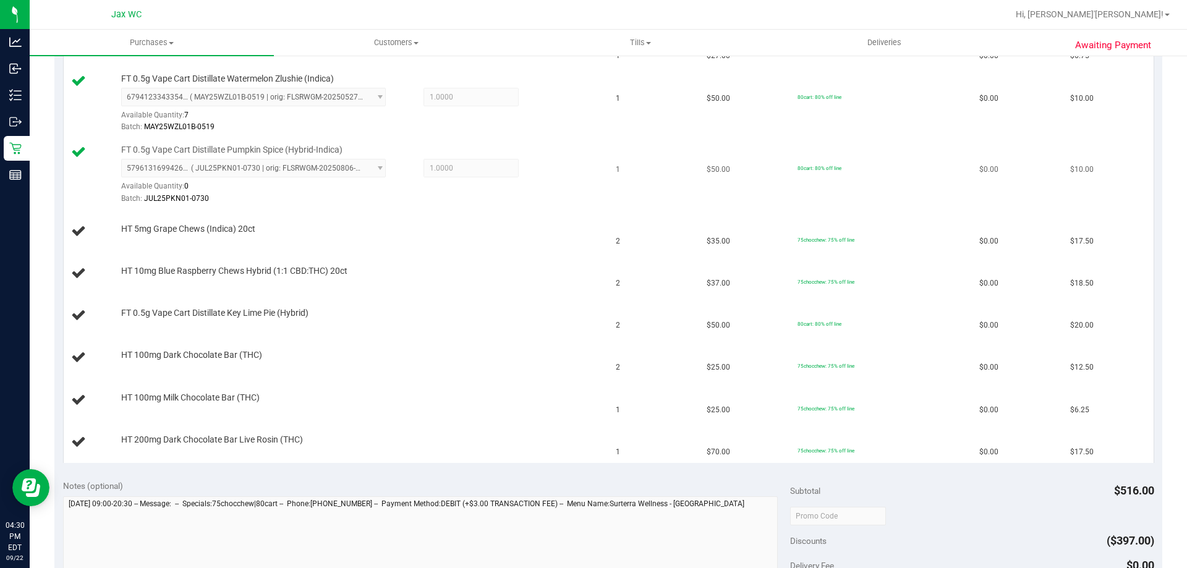
click at [73, 9] on link "SKU" at bounding box center [336, 14] width 526 height 10
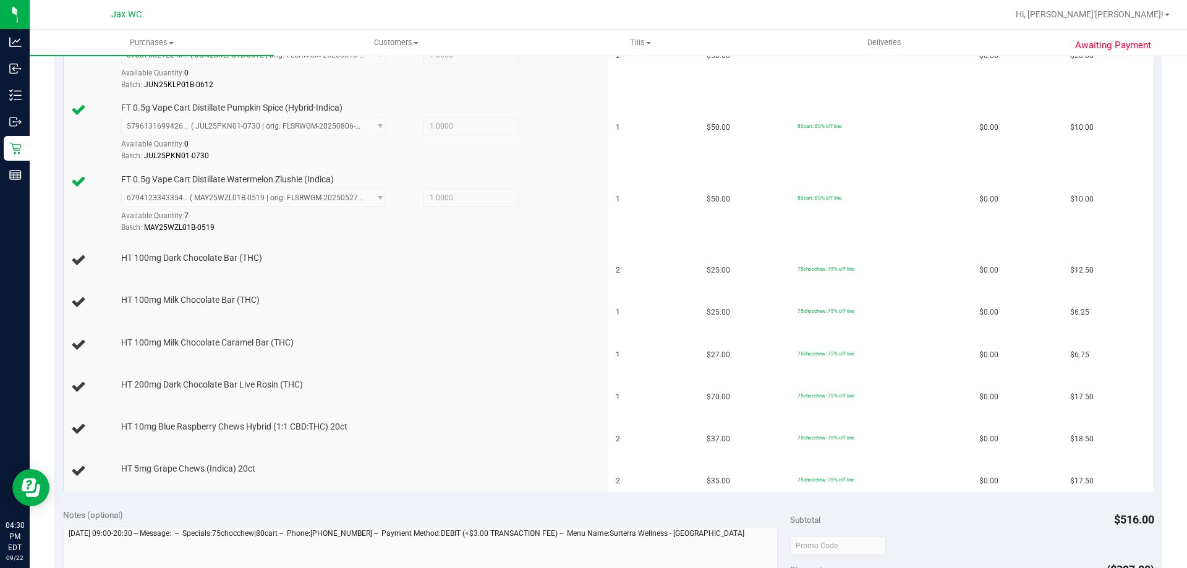
click at [73, 9] on link "SKU" at bounding box center [336, 14] width 526 height 10
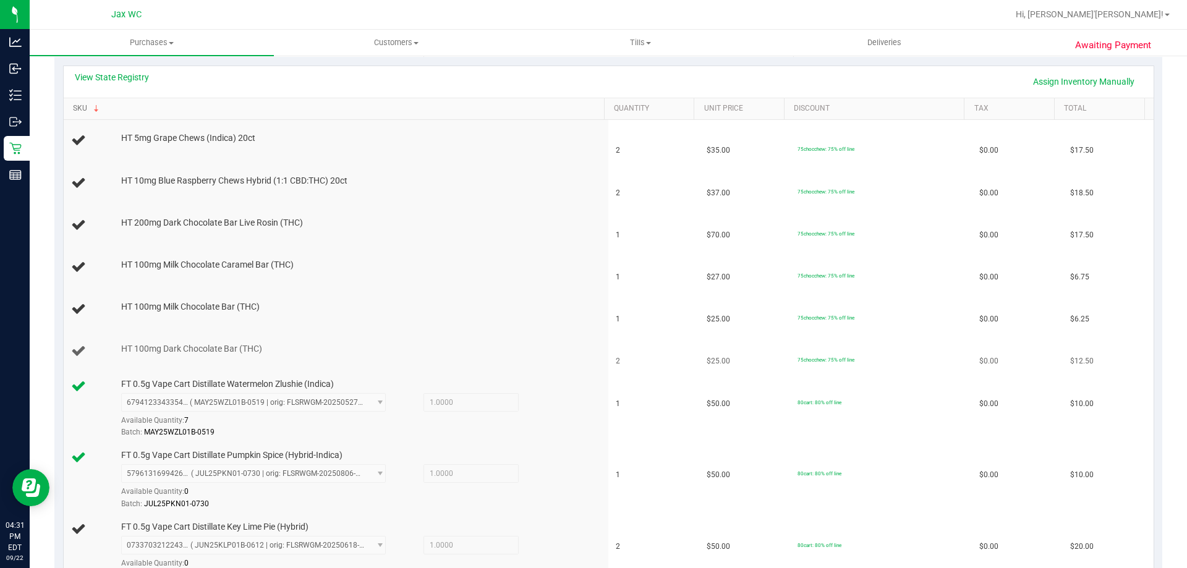
scroll to position [247, 0]
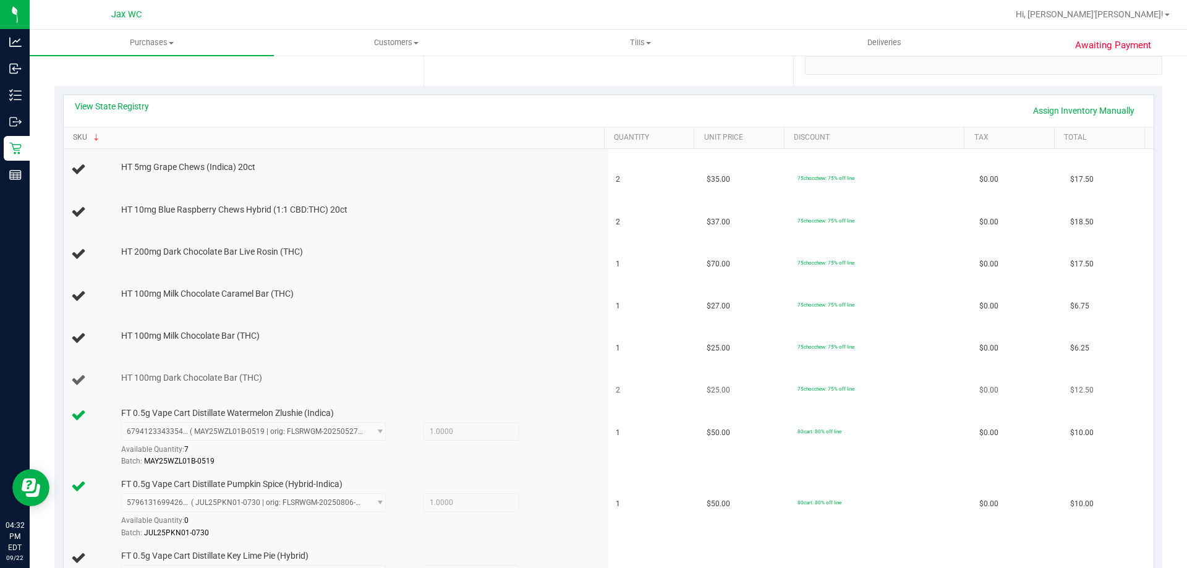
click at [73, 133] on link "SKU" at bounding box center [336, 138] width 526 height 10
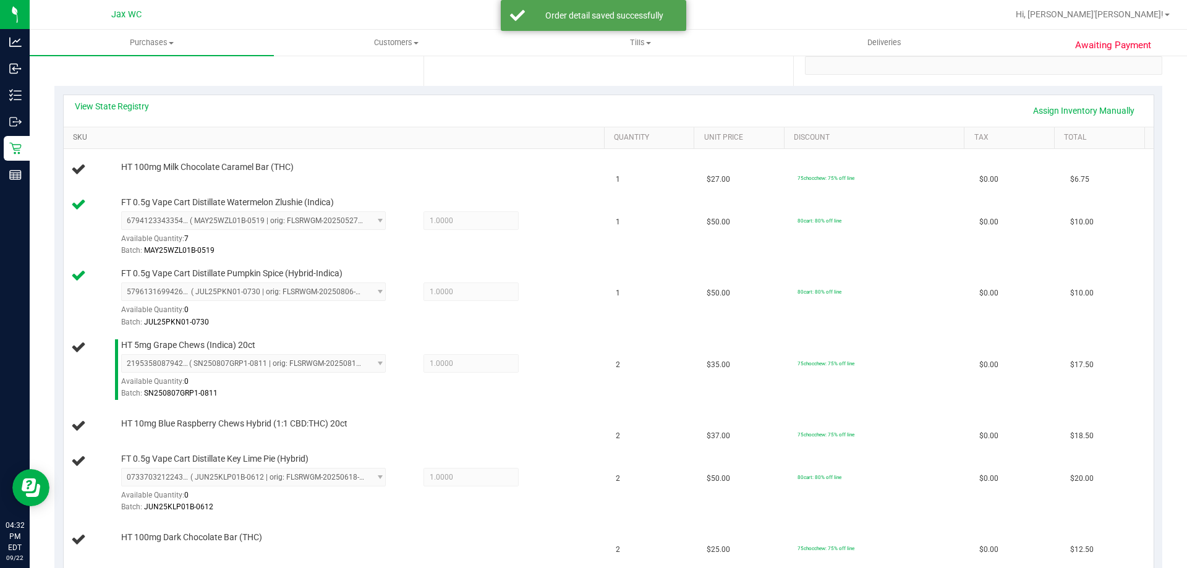
click at [73, 133] on link "SKU" at bounding box center [336, 138] width 526 height 10
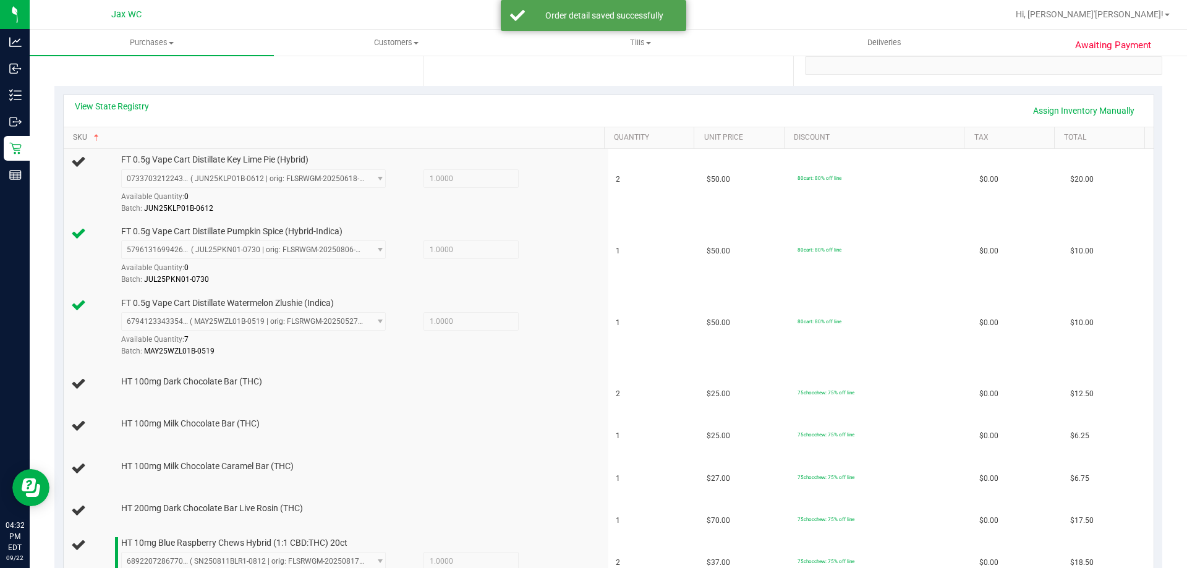
click at [73, 133] on link "SKU" at bounding box center [336, 138] width 526 height 10
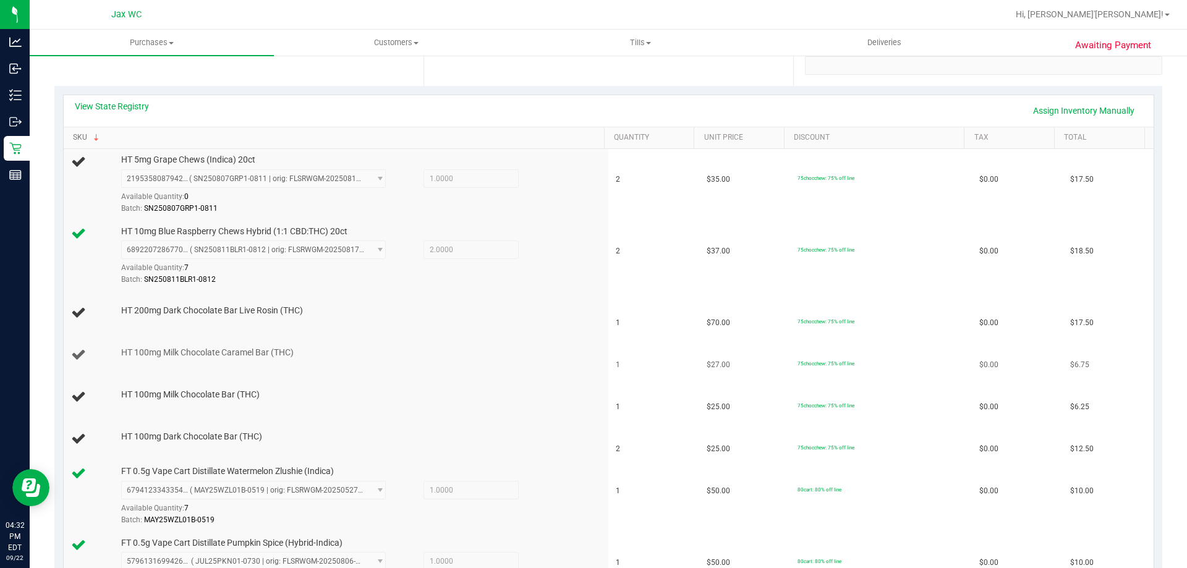
click at [73, 133] on link "SKU" at bounding box center [336, 138] width 526 height 10
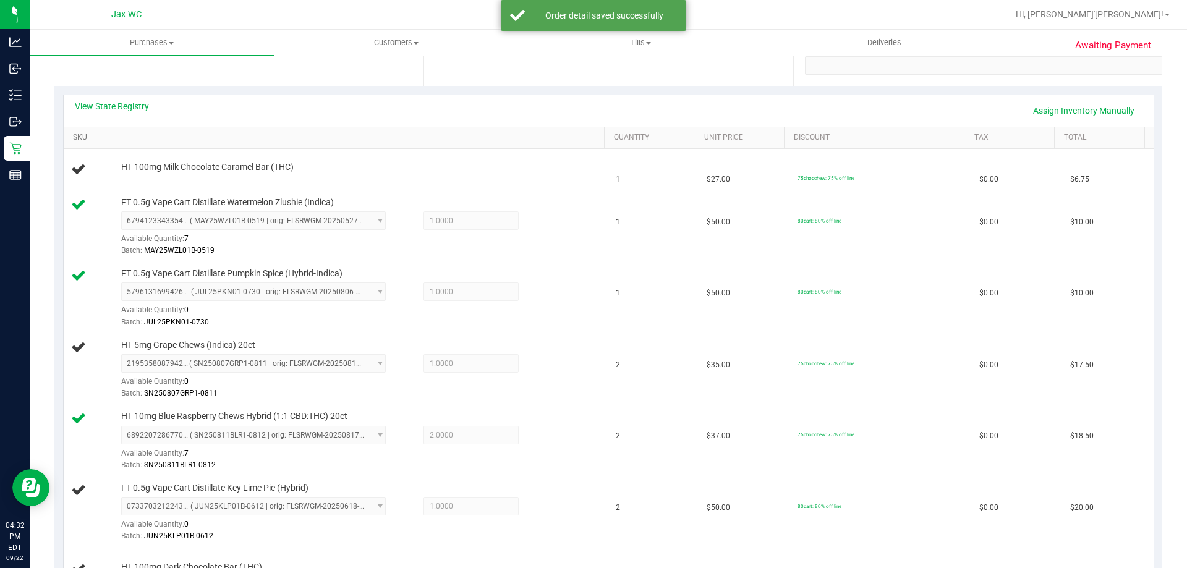
click at [73, 133] on link "SKU" at bounding box center [336, 138] width 526 height 10
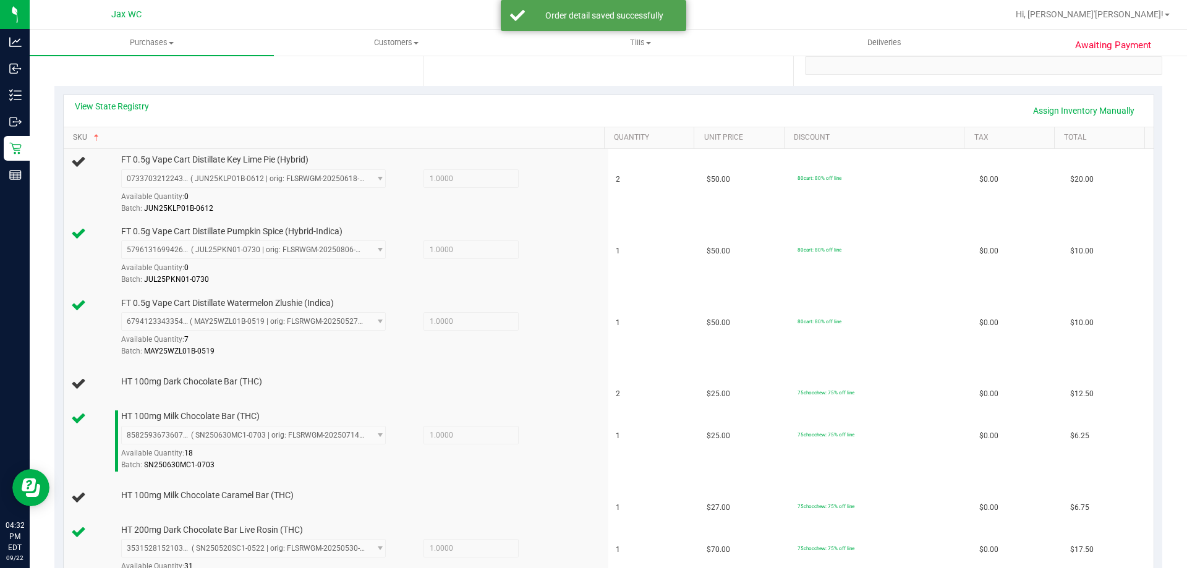
click at [73, 133] on link "SKU" at bounding box center [336, 138] width 526 height 10
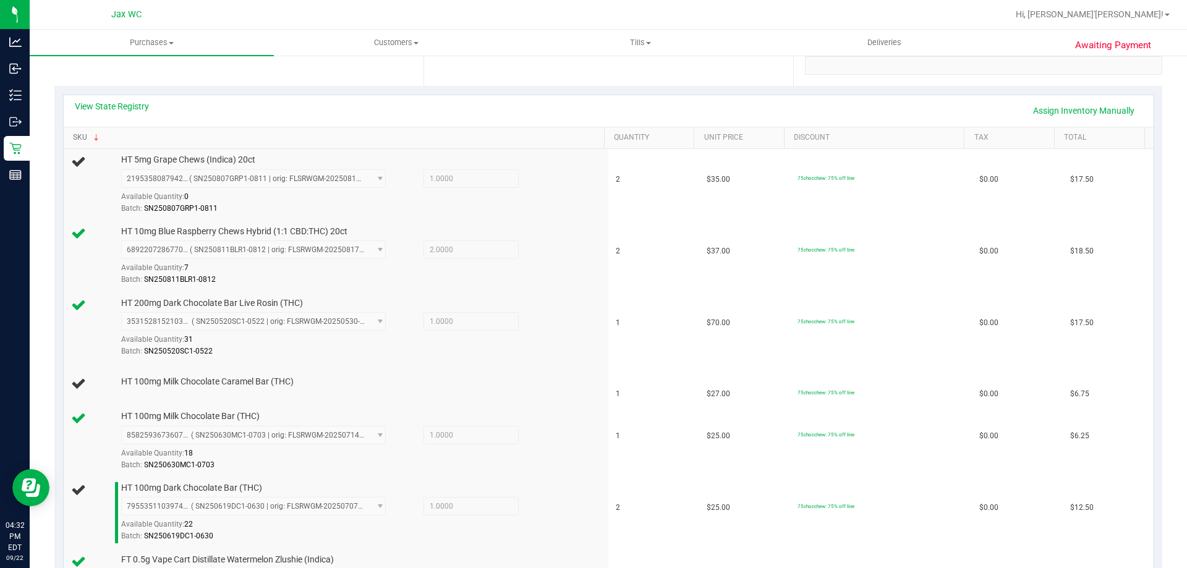
click at [73, 133] on link "SKU" at bounding box center [336, 138] width 526 height 10
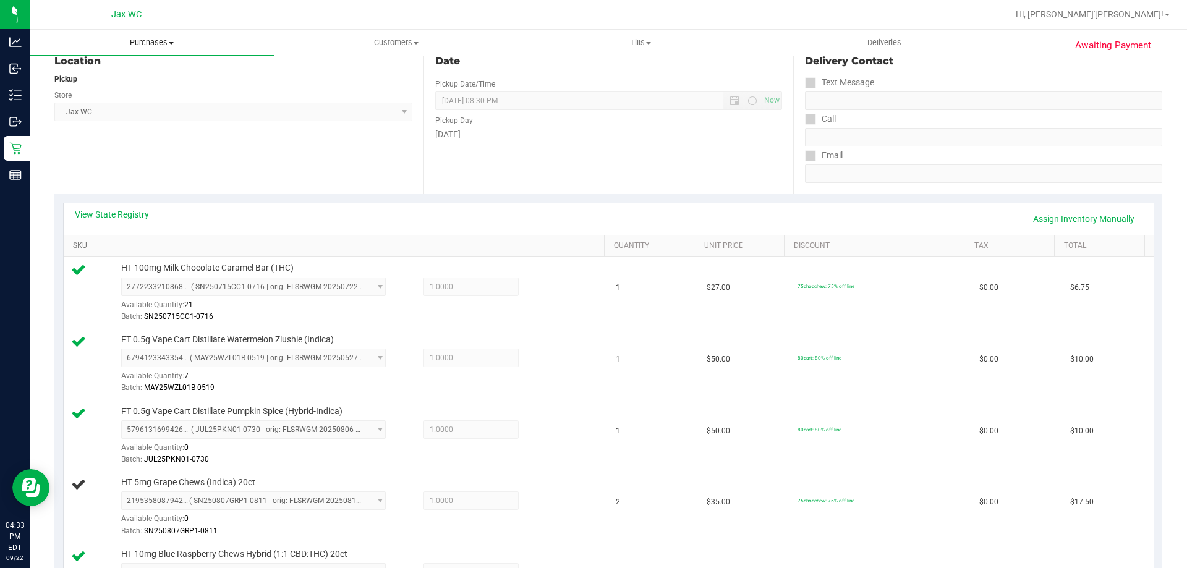
scroll to position [124, 0]
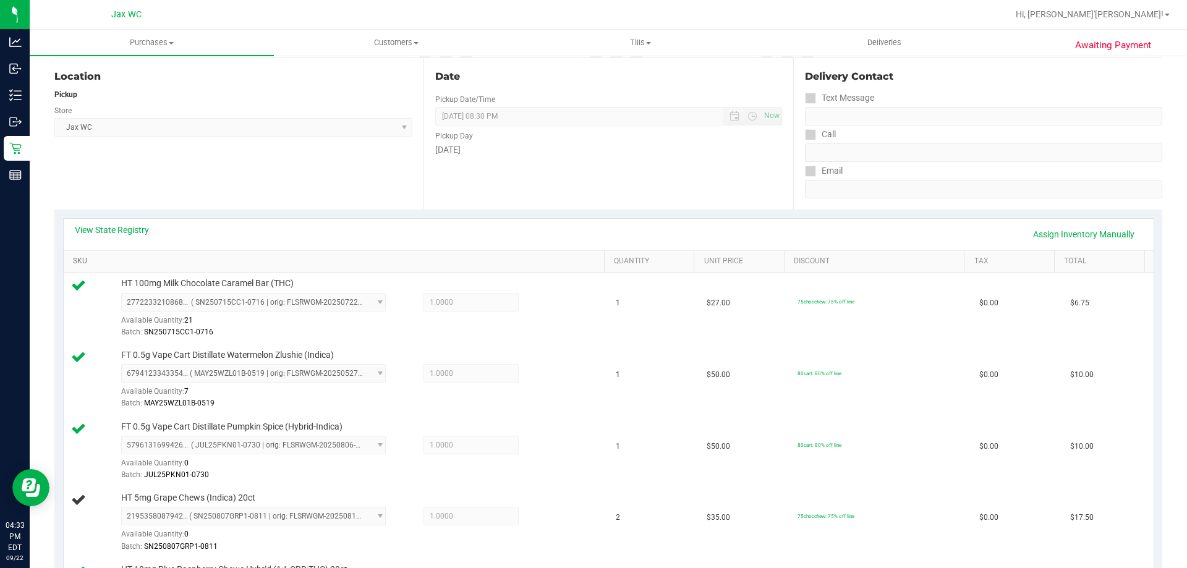
click at [73, 257] on link "SKU" at bounding box center [336, 262] width 526 height 10
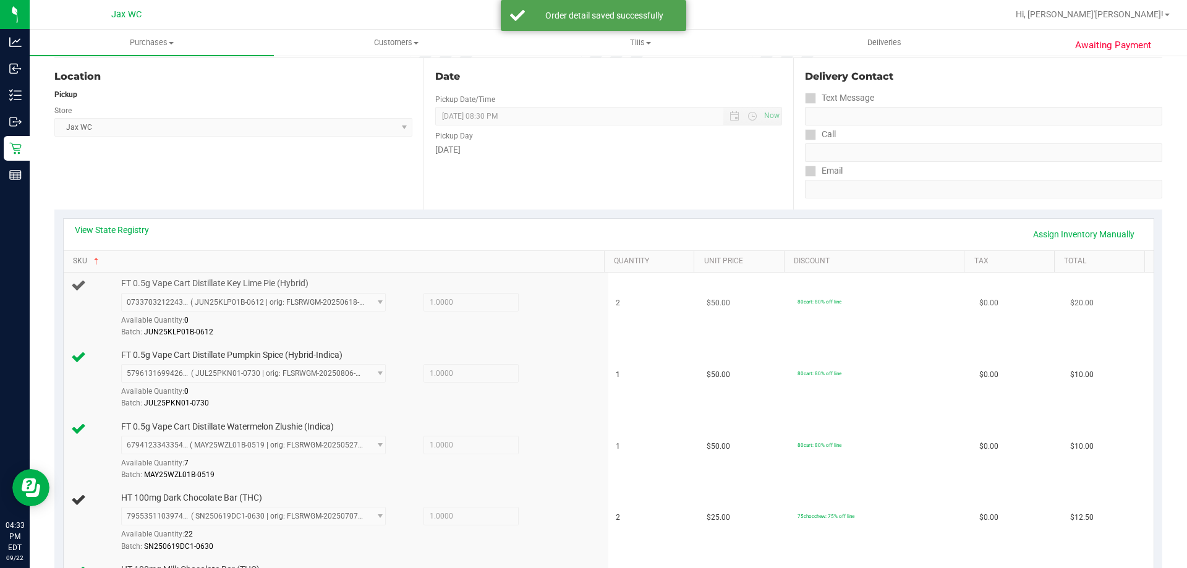
scroll to position [247, 0]
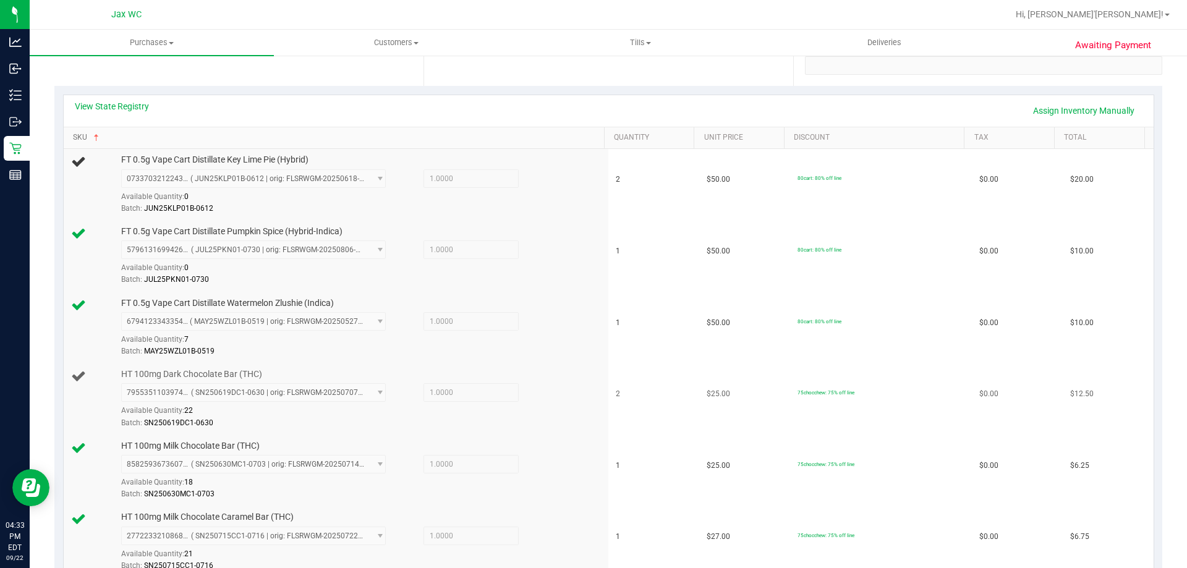
click at [73, 133] on link "SKU" at bounding box center [336, 138] width 526 height 10
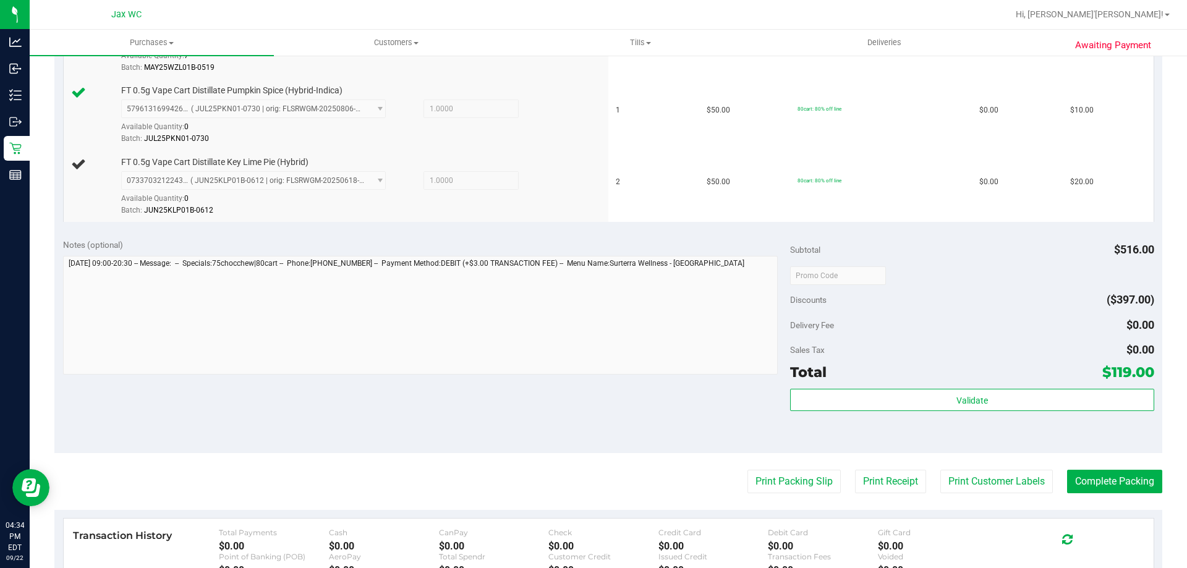
scroll to position [742, 0]
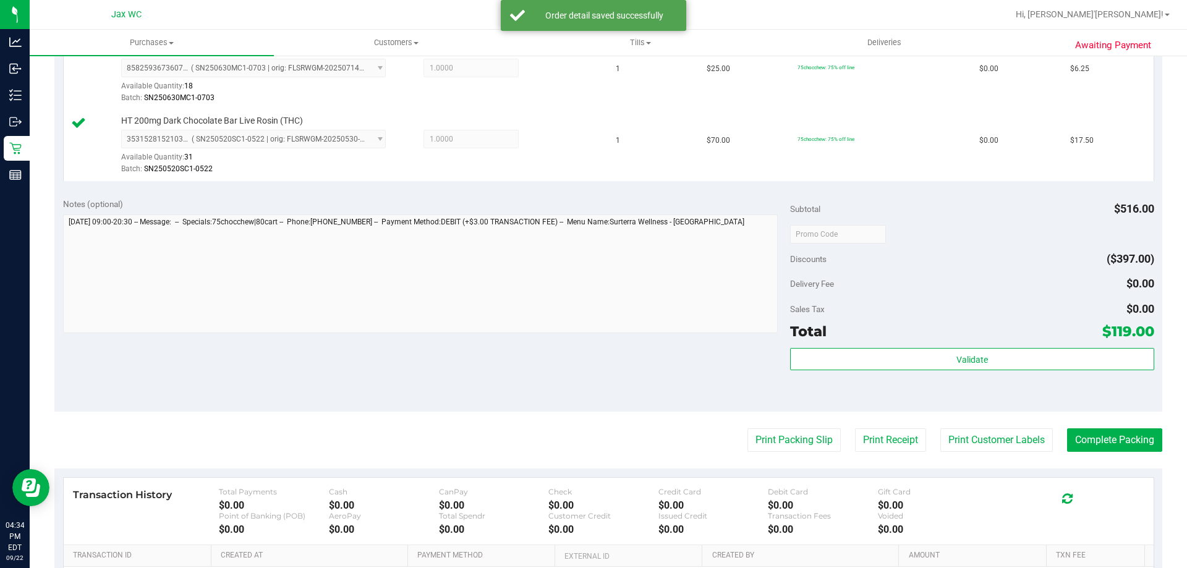
scroll to position [1112, 0]
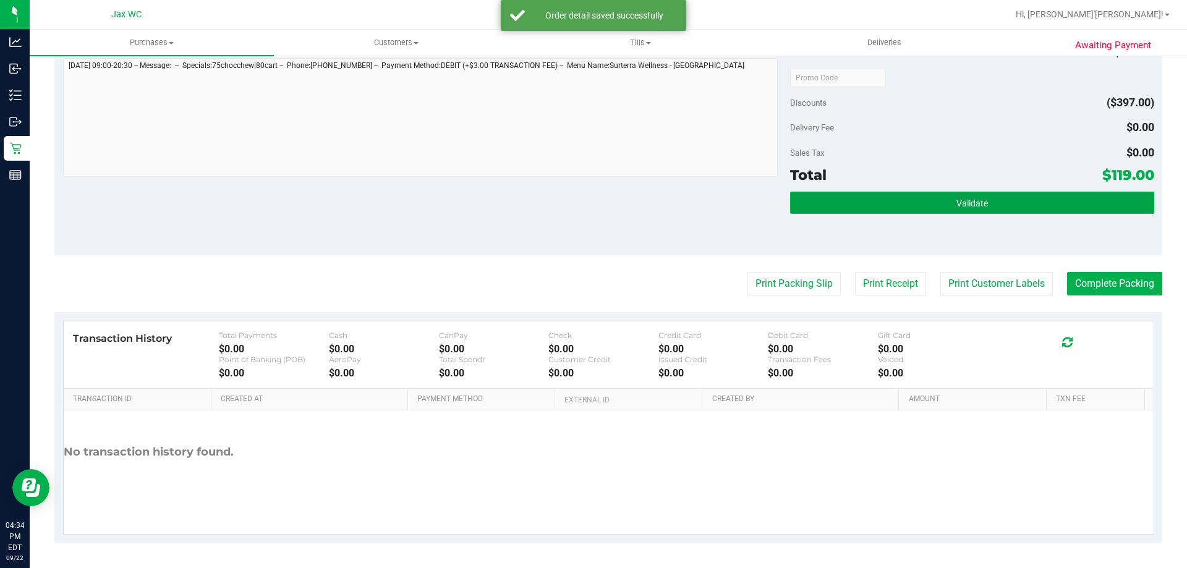
click at [975, 198] on span "Validate" at bounding box center [973, 203] width 32 height 10
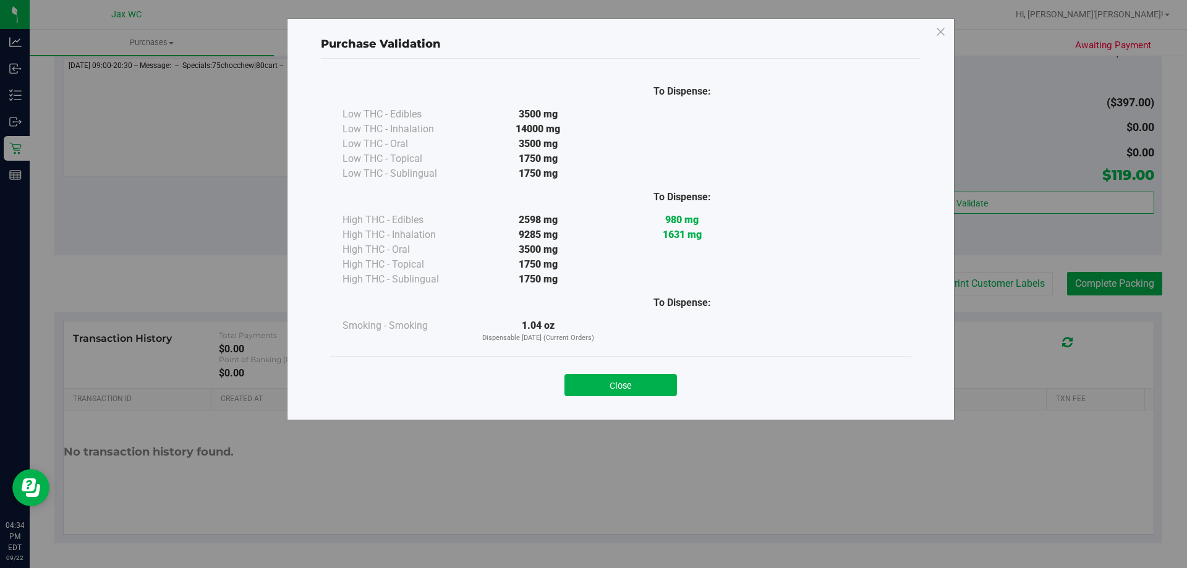
click at [588, 396] on div "Close" at bounding box center [620, 381] width 581 height 50
click at [613, 381] on button "Close" at bounding box center [621, 385] width 113 height 22
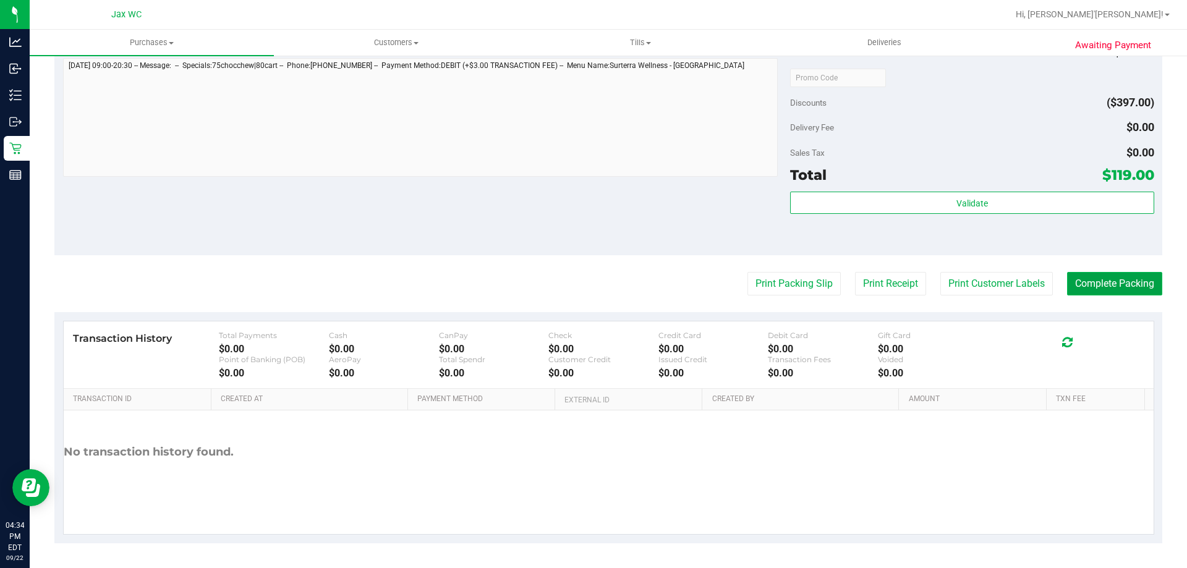
click at [1108, 283] on button "Complete Packing" at bounding box center [1114, 283] width 95 height 23
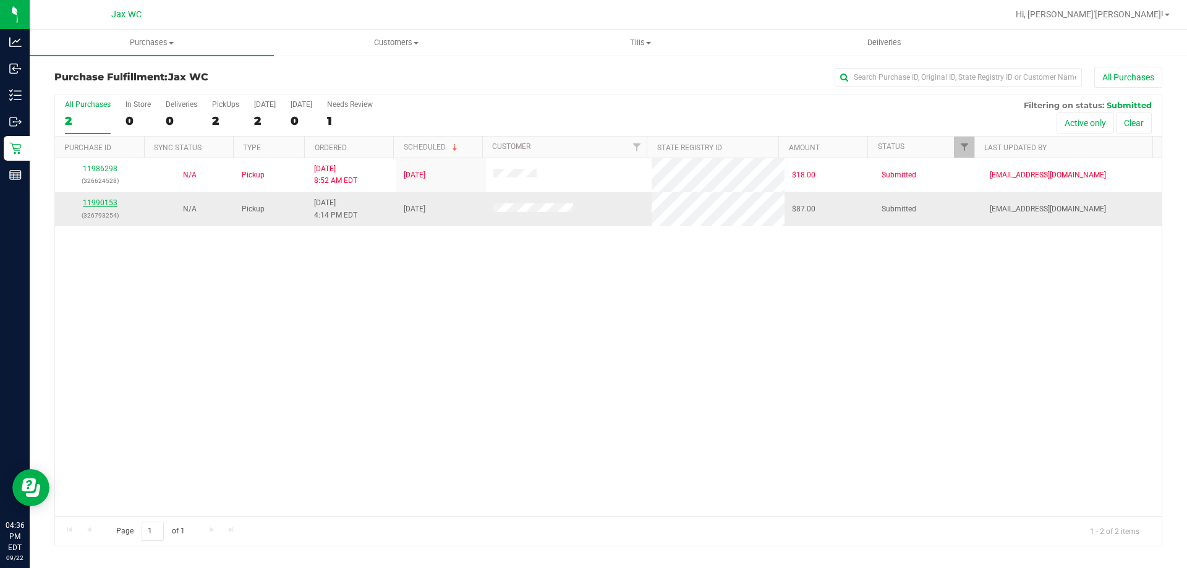
click at [104, 200] on link "11990153" at bounding box center [100, 202] width 35 height 9
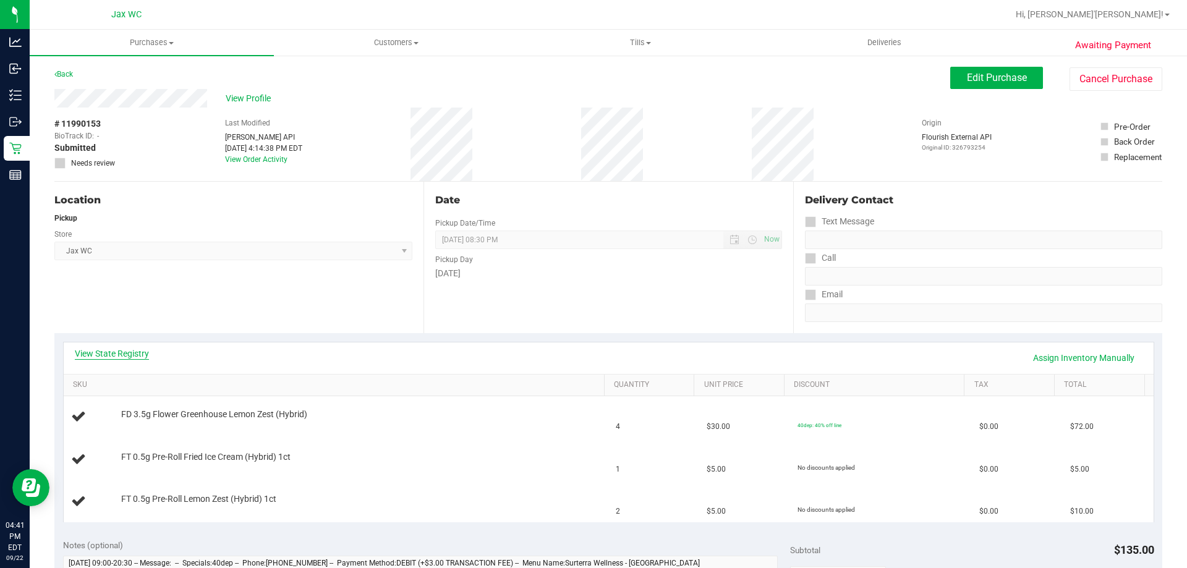
click at [109, 359] on link "View State Registry" at bounding box center [112, 353] width 74 height 12
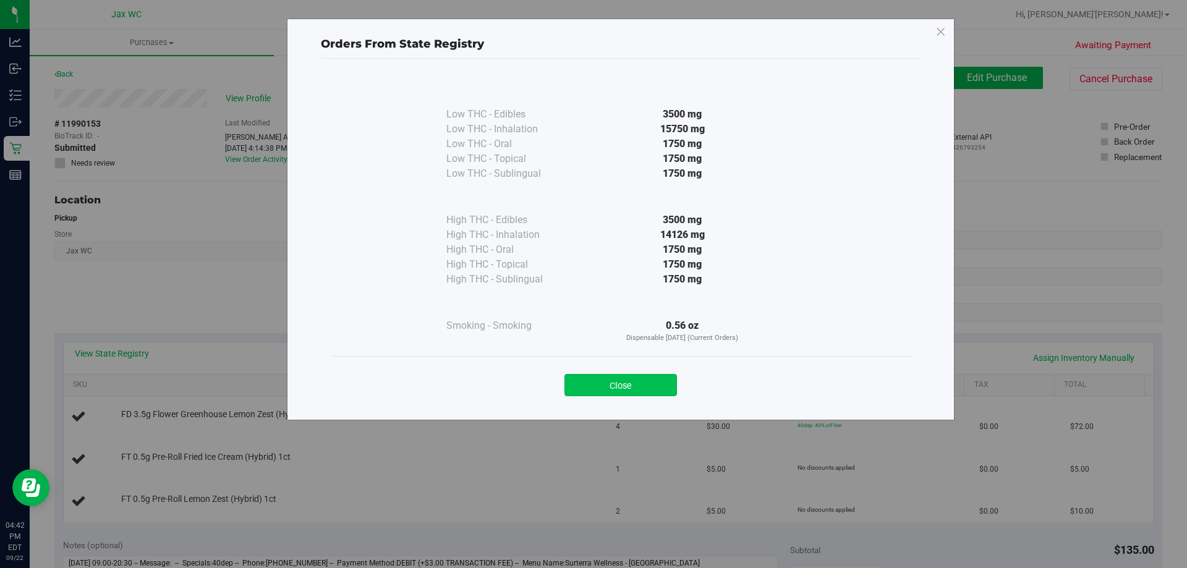
click at [617, 388] on button "Close" at bounding box center [621, 385] width 113 height 22
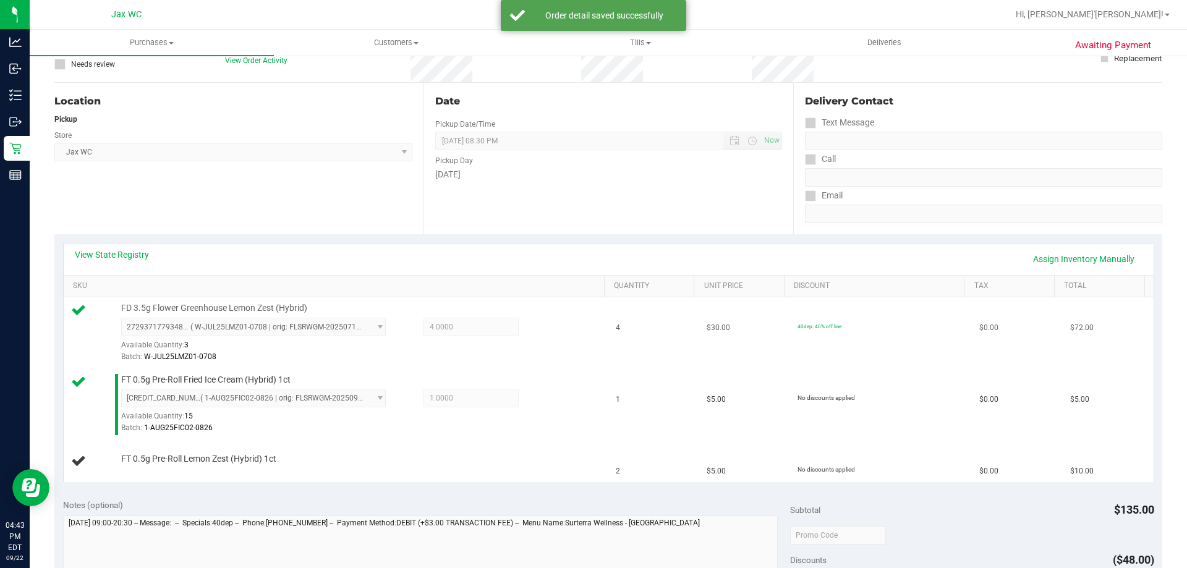
scroll to position [124, 0]
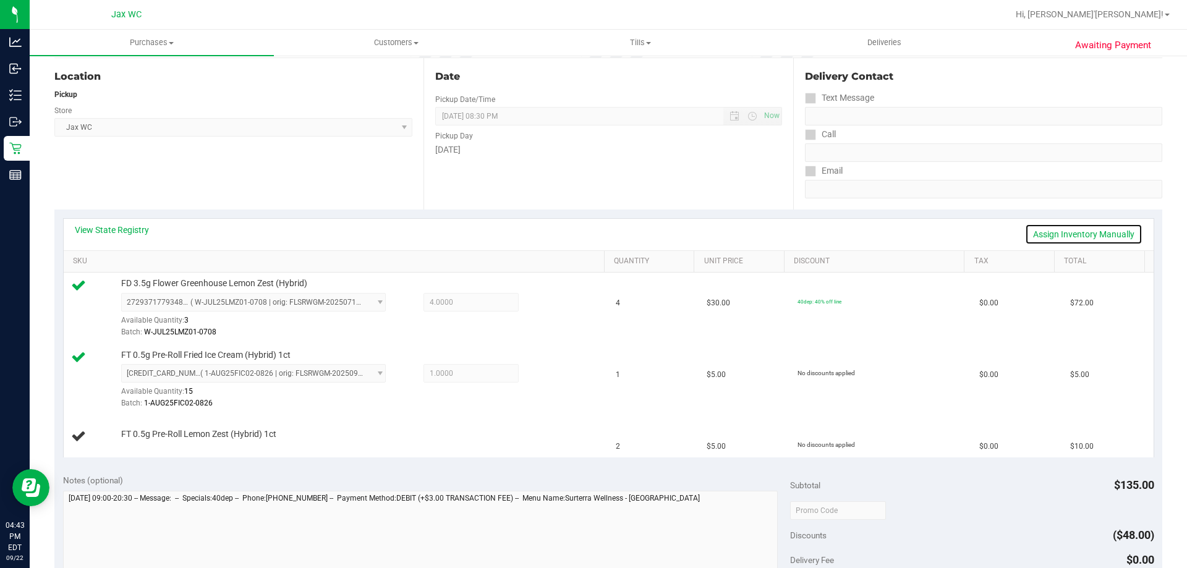
click at [1058, 231] on link "Assign Inventory Manually" at bounding box center [1083, 234] width 117 height 21
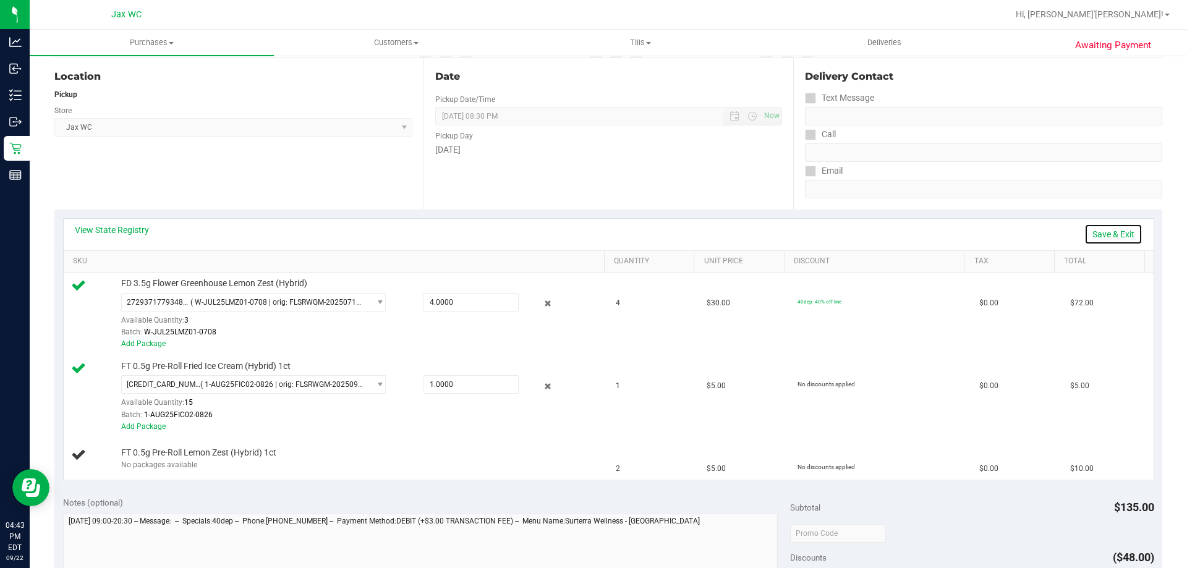
click at [1101, 231] on link "Save & Exit" at bounding box center [1114, 234] width 58 height 21
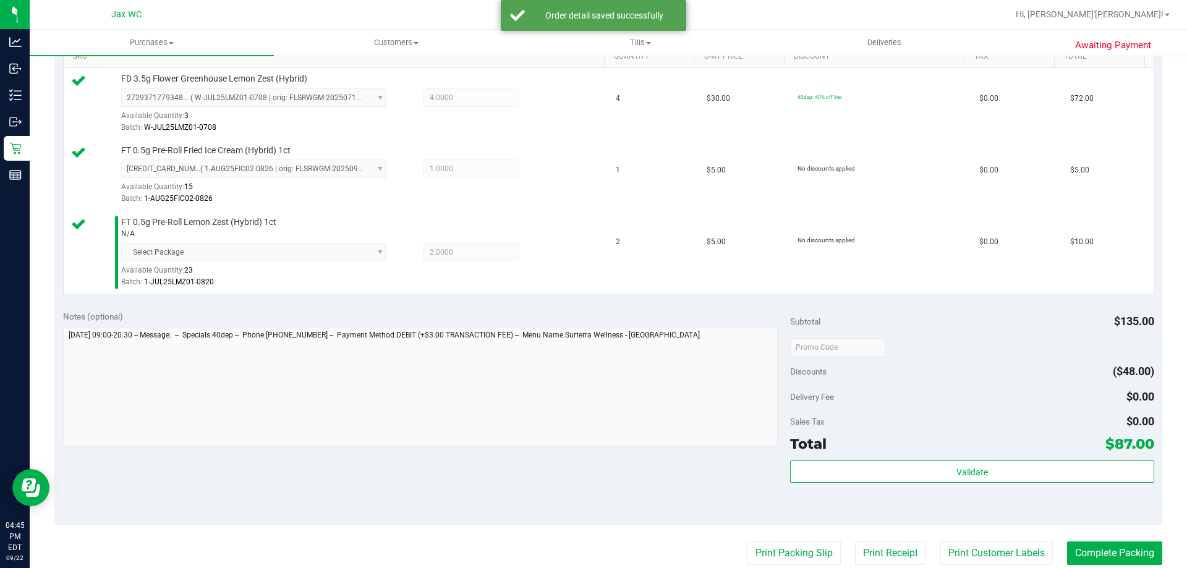
scroll to position [495, 0]
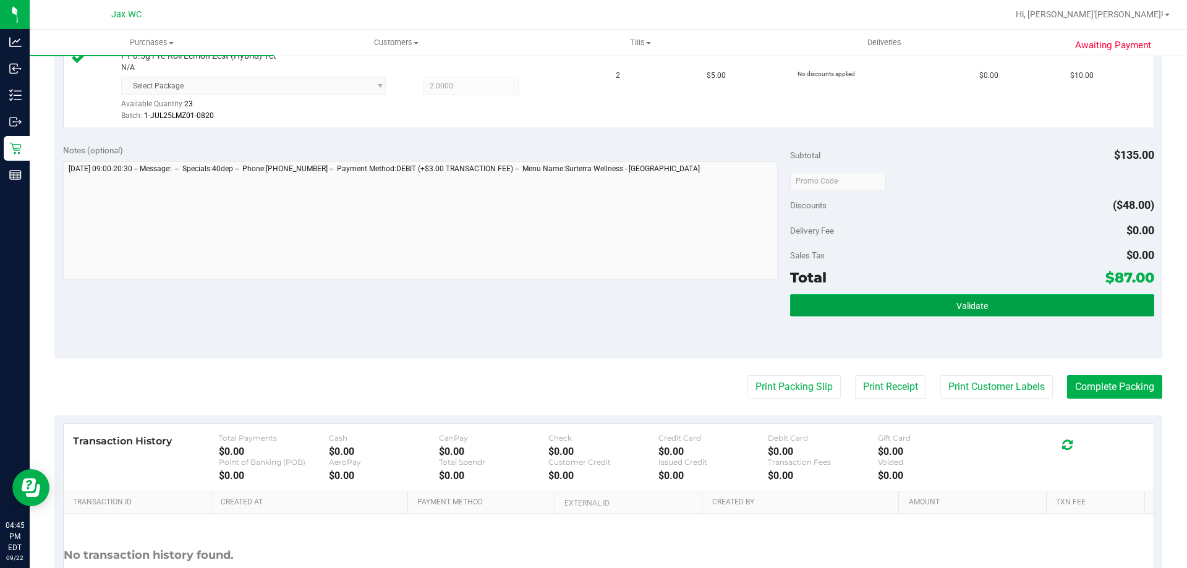
click at [1013, 299] on button "Validate" at bounding box center [972, 305] width 364 height 22
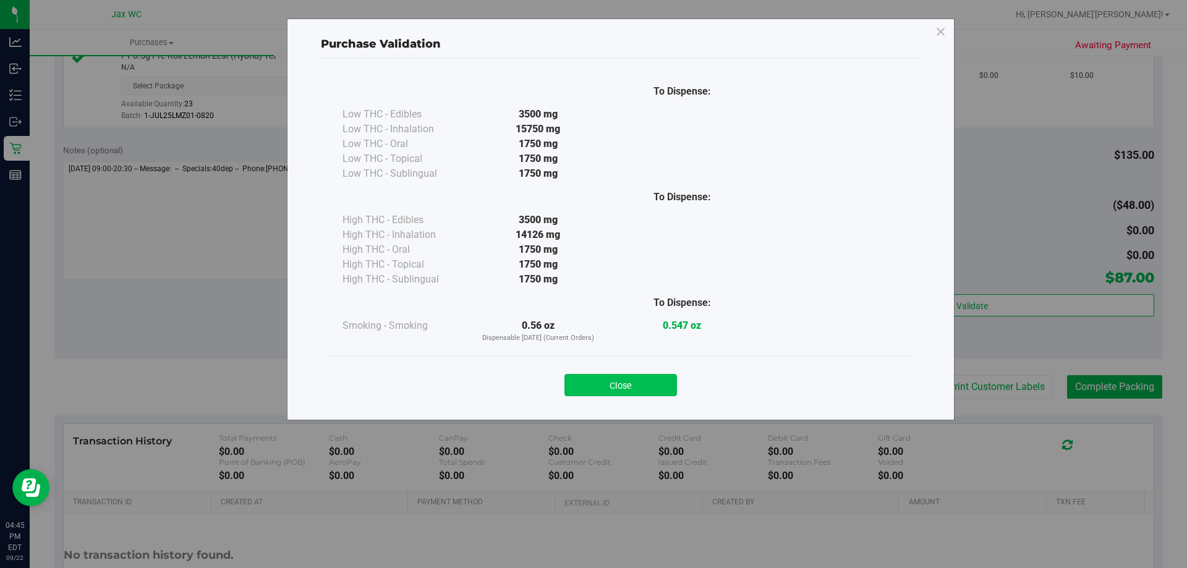
click at [634, 384] on button "Close" at bounding box center [621, 385] width 113 height 22
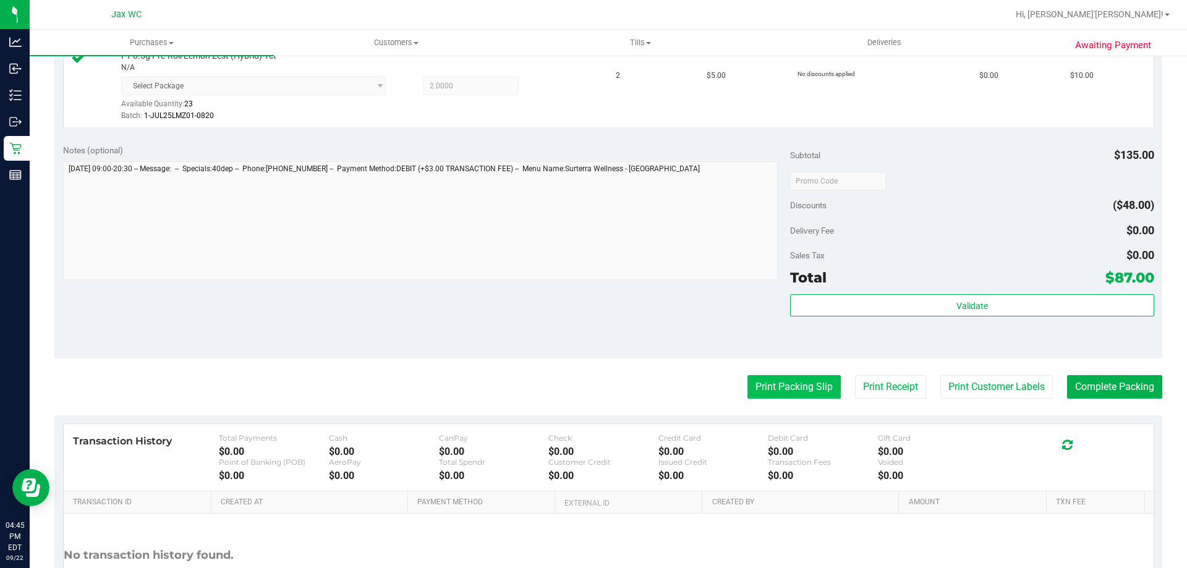
click at [761, 394] on button "Print Packing Slip" at bounding box center [794, 386] width 93 height 23
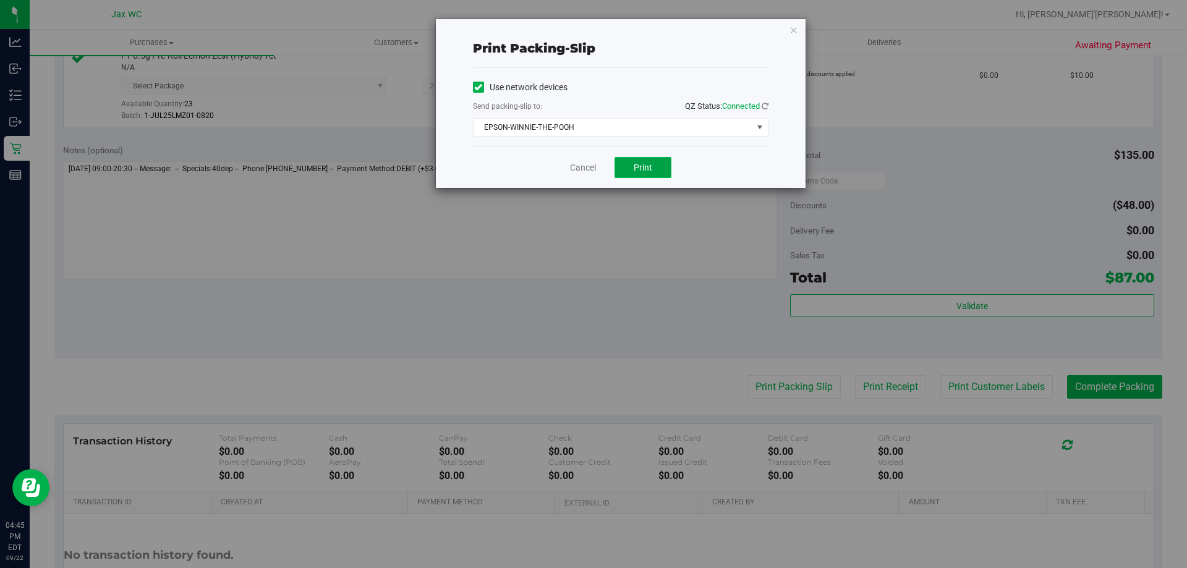
click at [644, 167] on span "Print" at bounding box center [643, 168] width 19 height 10
click at [578, 169] on link "Cancel" at bounding box center [583, 167] width 26 height 13
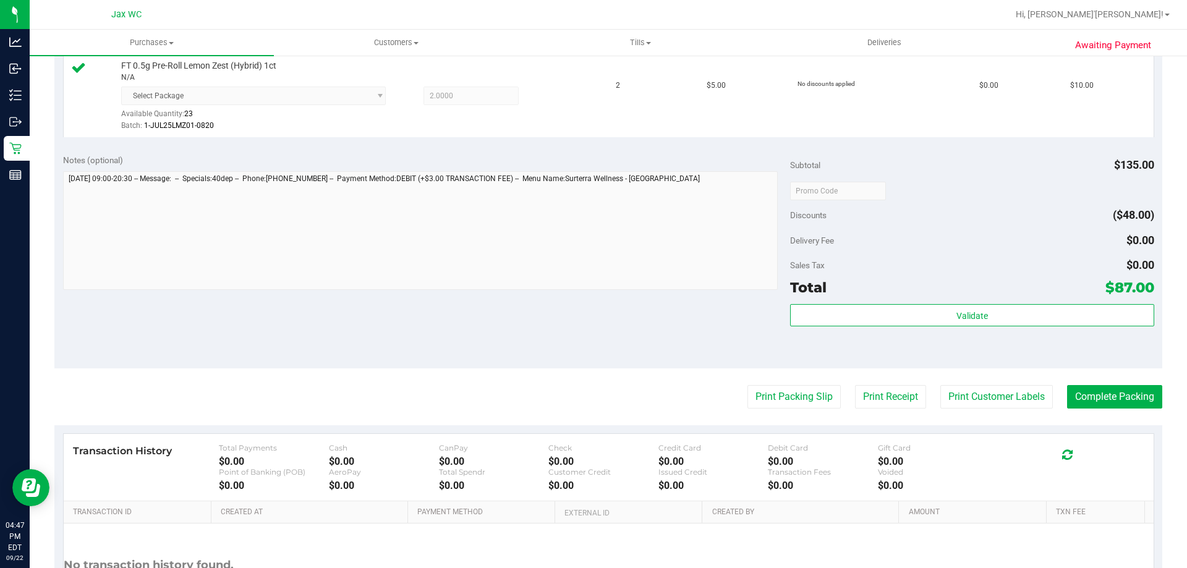
scroll to position [598, 0]
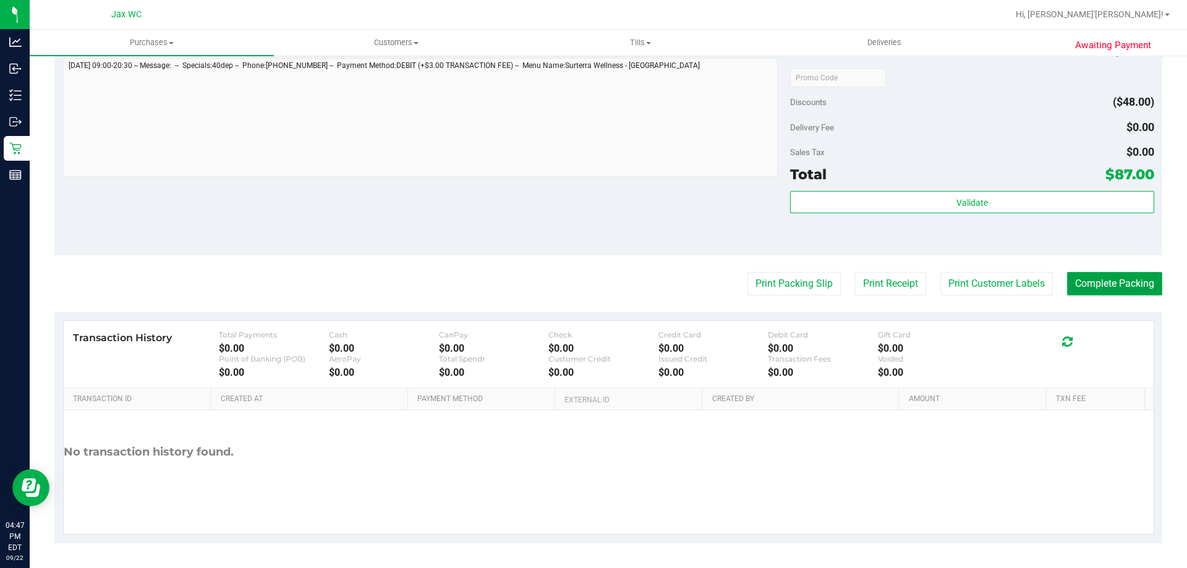
click at [1107, 276] on button "Complete Packing" at bounding box center [1114, 283] width 95 height 23
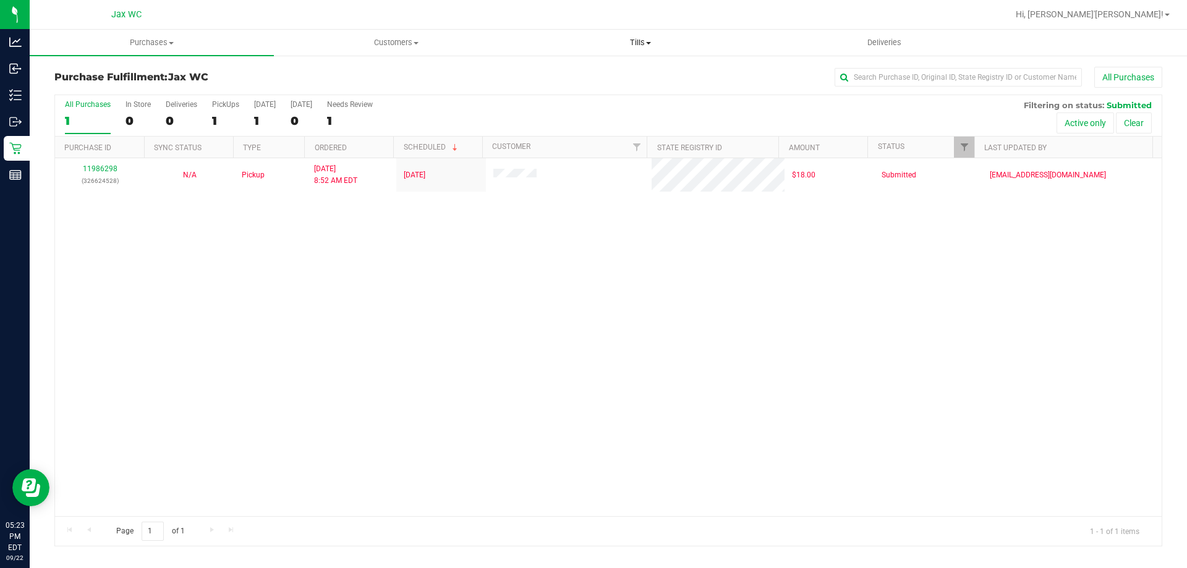
click at [647, 43] on span at bounding box center [648, 43] width 5 height 2
click at [545, 69] on span "Manage tills" at bounding box center [559, 74] width 83 height 11
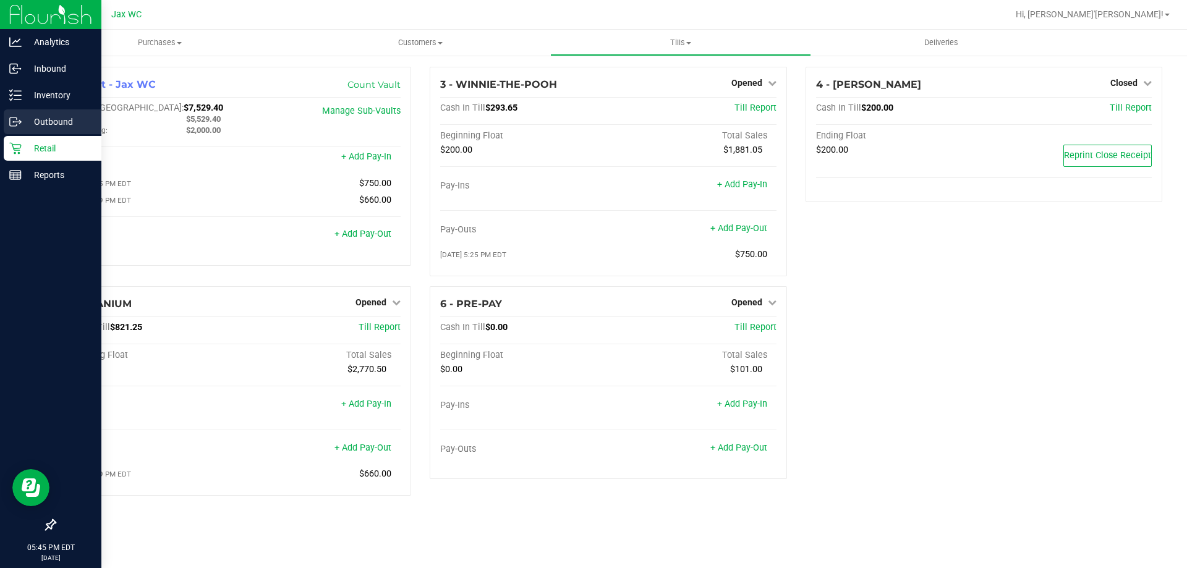
click at [23, 134] on div "Outbound" at bounding box center [53, 121] width 98 height 25
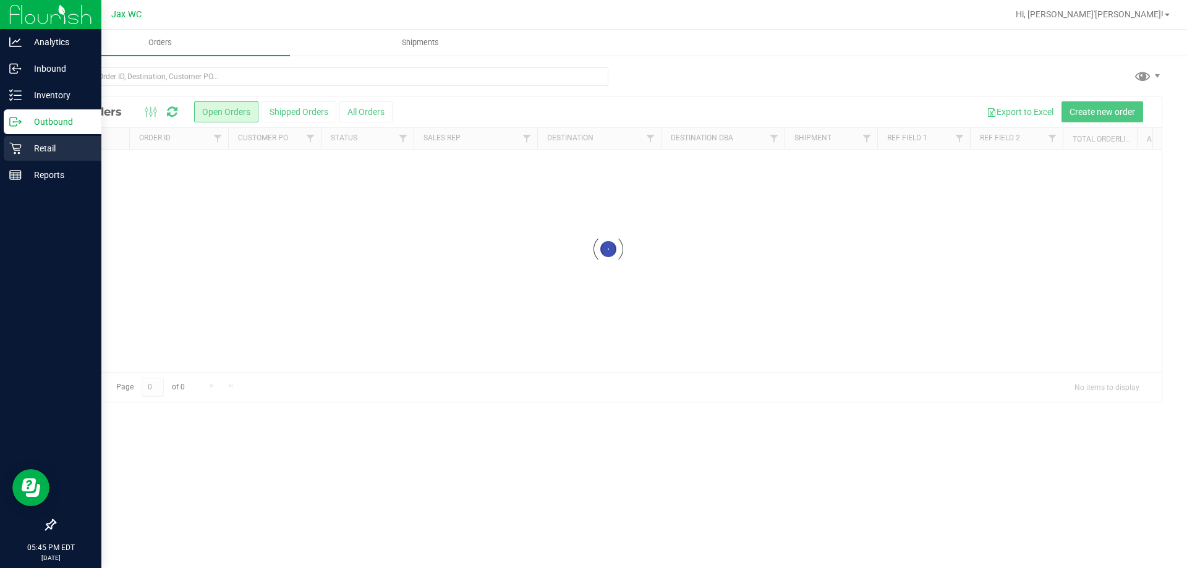
click at [15, 144] on icon at bounding box center [15, 148] width 12 height 12
click at [35, 144] on p "Retail" at bounding box center [59, 148] width 74 height 15
